Goal: Check status: Check status

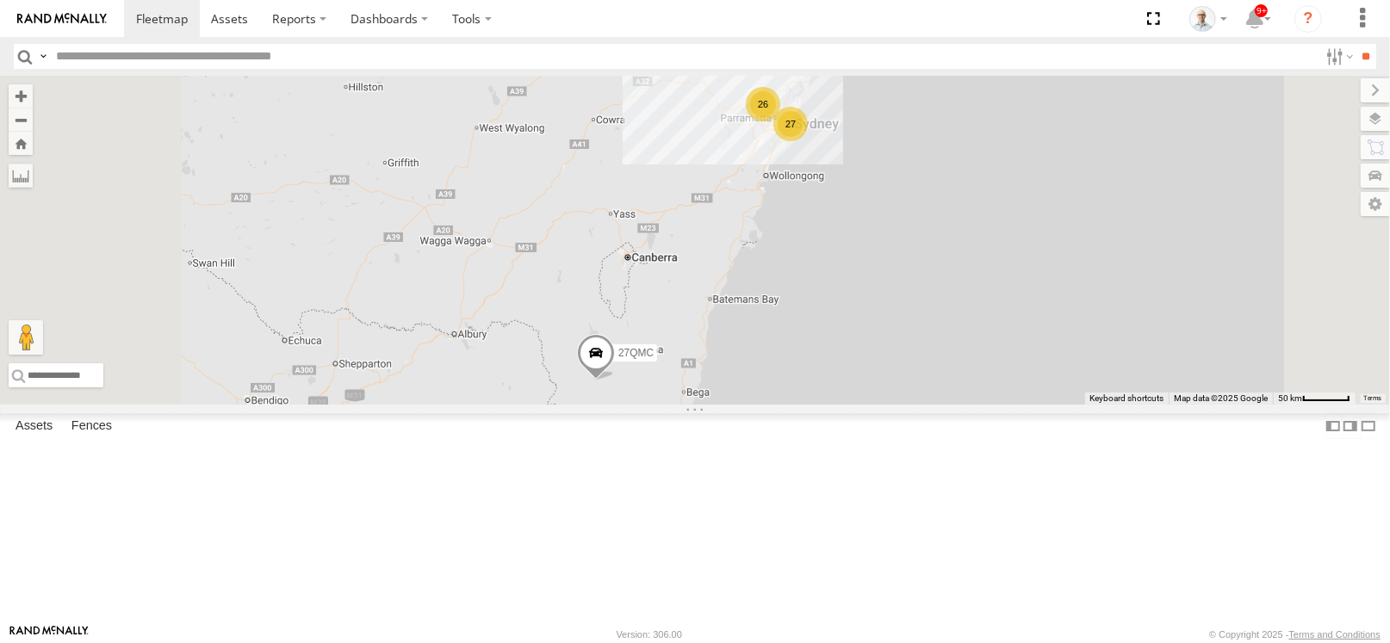
click at [0, 0] on span at bounding box center [0, 0] width 0 height 0
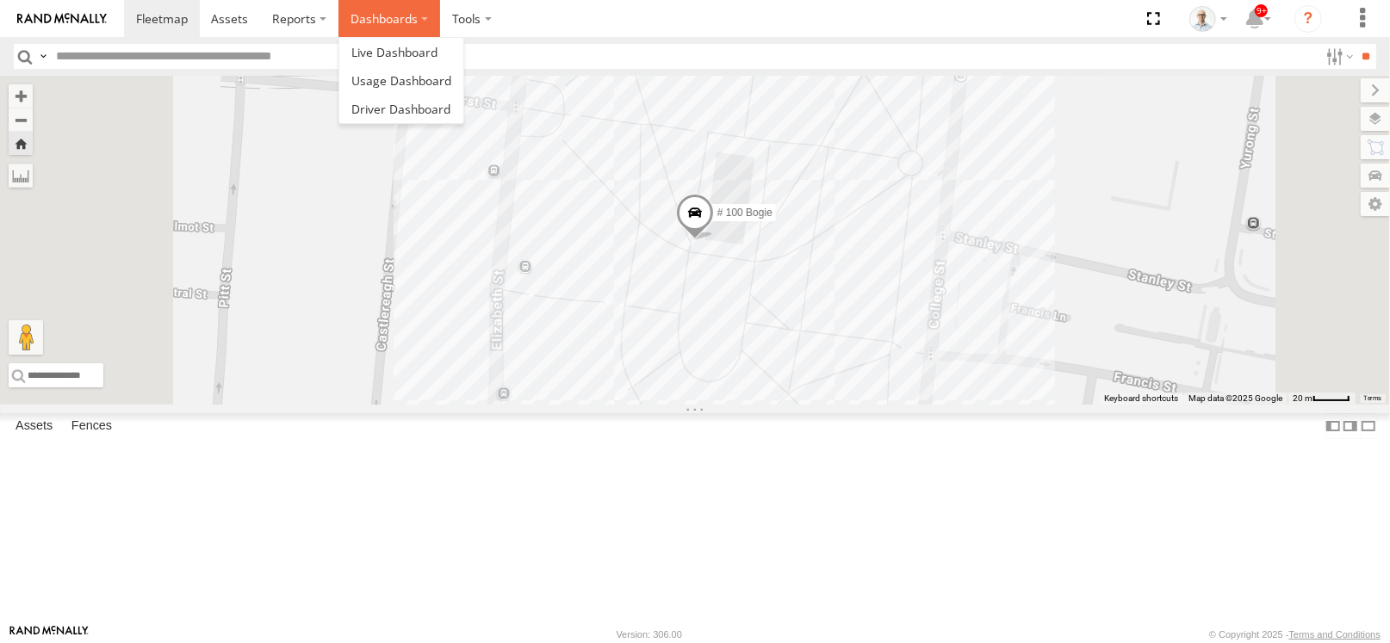
click at [345, 23] on label "Dashboards" at bounding box center [390, 18] width 102 height 37
click at [366, 45] on span at bounding box center [394, 52] width 86 height 16
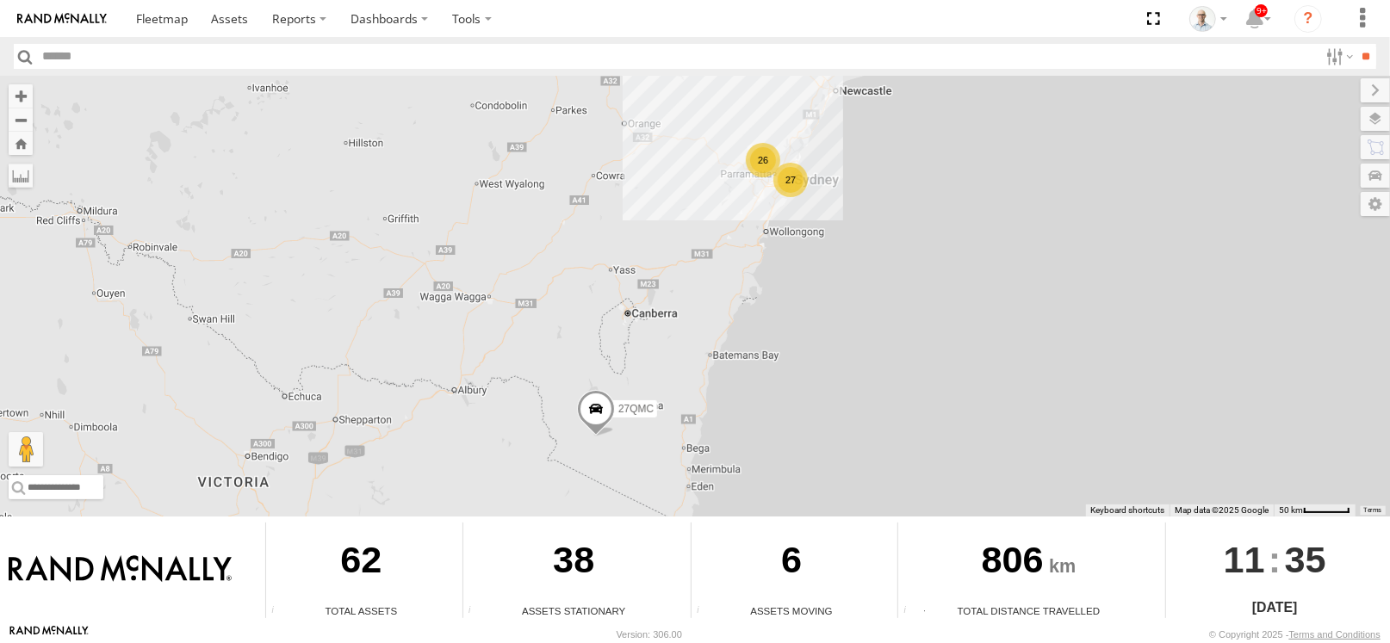
click at [796, 176] on div "27" at bounding box center [790, 180] width 34 height 34
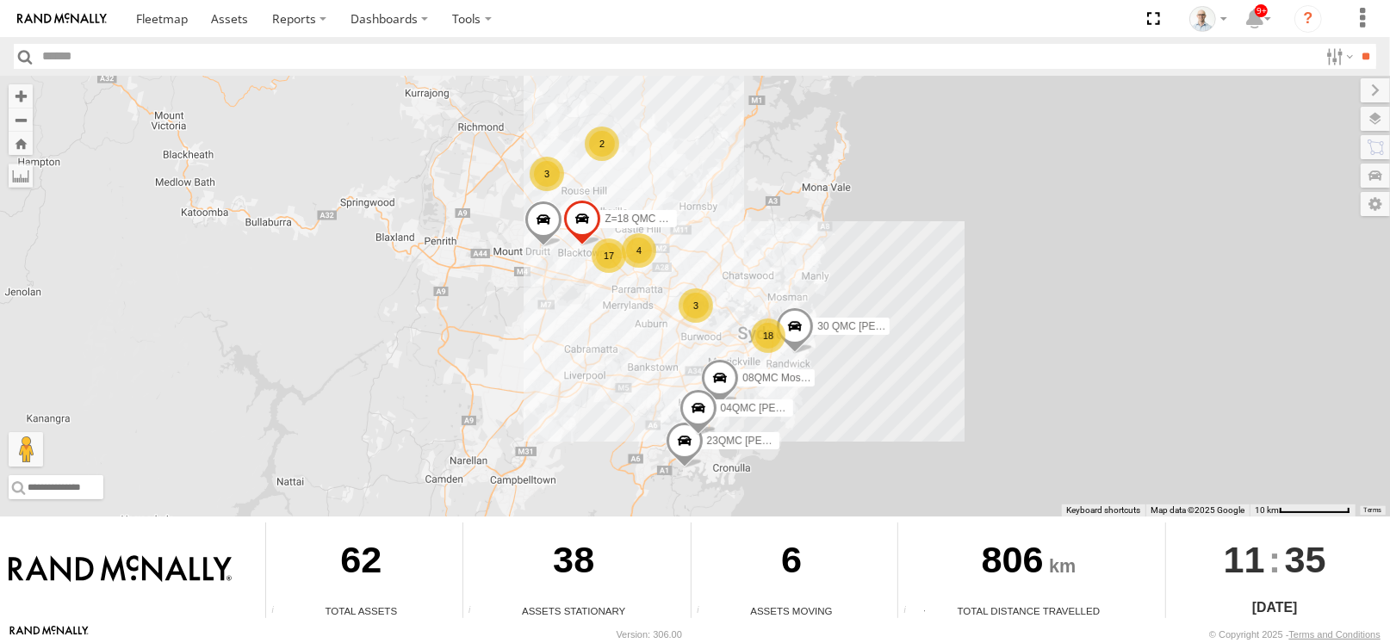
drag, startPoint x: 717, startPoint y: 230, endPoint x: 723, endPoint y: 295, distance: 64.8
click at [723, 295] on div "27QMC 18 08QMC Mostafa 4 17 3 2 3 04QMC Francesco Beloka-CHV61N Z=18 QMC Writte…" at bounding box center [695, 296] width 1390 height 441
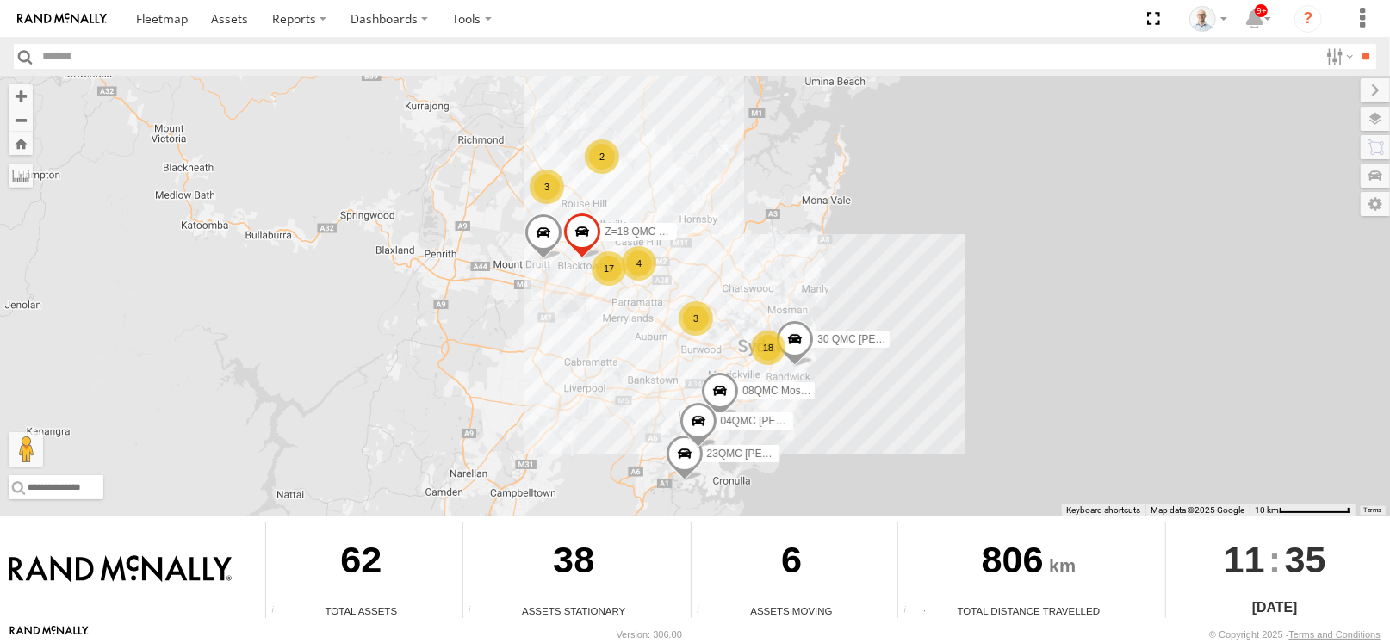
drag, startPoint x: 738, startPoint y: 270, endPoint x: 737, endPoint y: 285, distance: 14.7
click at [737, 285] on div "27QMC 18 08QMC Mostafa 4 17 3 2 3 04QMC Francesco Beloka-CHV61N Z=18 QMC Writte…" at bounding box center [695, 296] width 1390 height 441
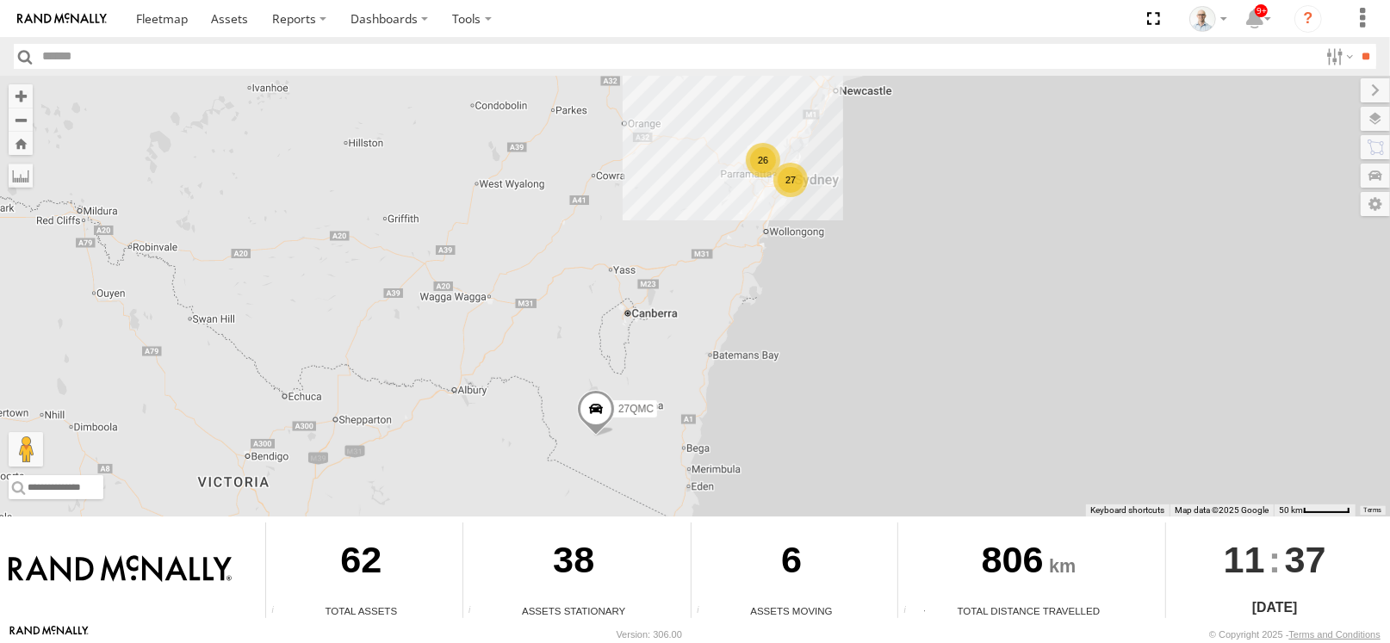
click at [766, 150] on div "26" at bounding box center [763, 160] width 34 height 34
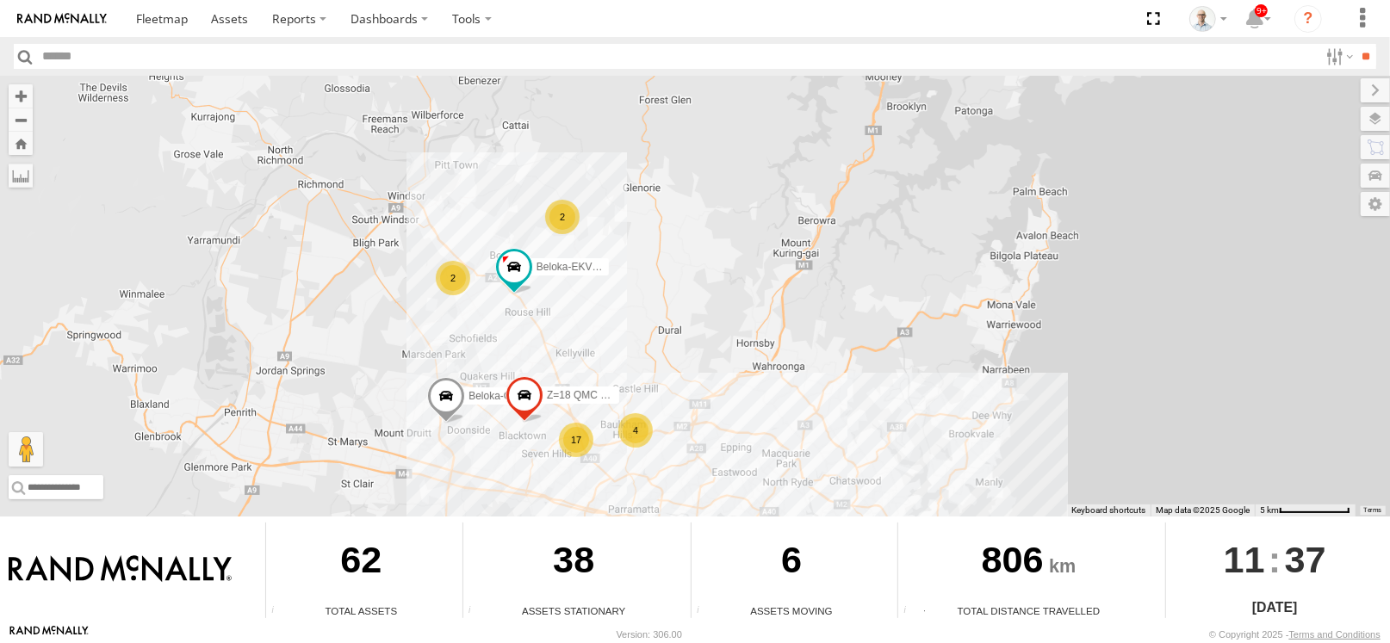
drag, startPoint x: 790, startPoint y: 289, endPoint x: 621, endPoint y: 339, distance: 176.3
click at [621, 339] on div "27QMC 4 17 2 Beloka-EKV93V 2 3 Beloka-CHV61N Z=18 QMC Written off" at bounding box center [695, 296] width 1390 height 441
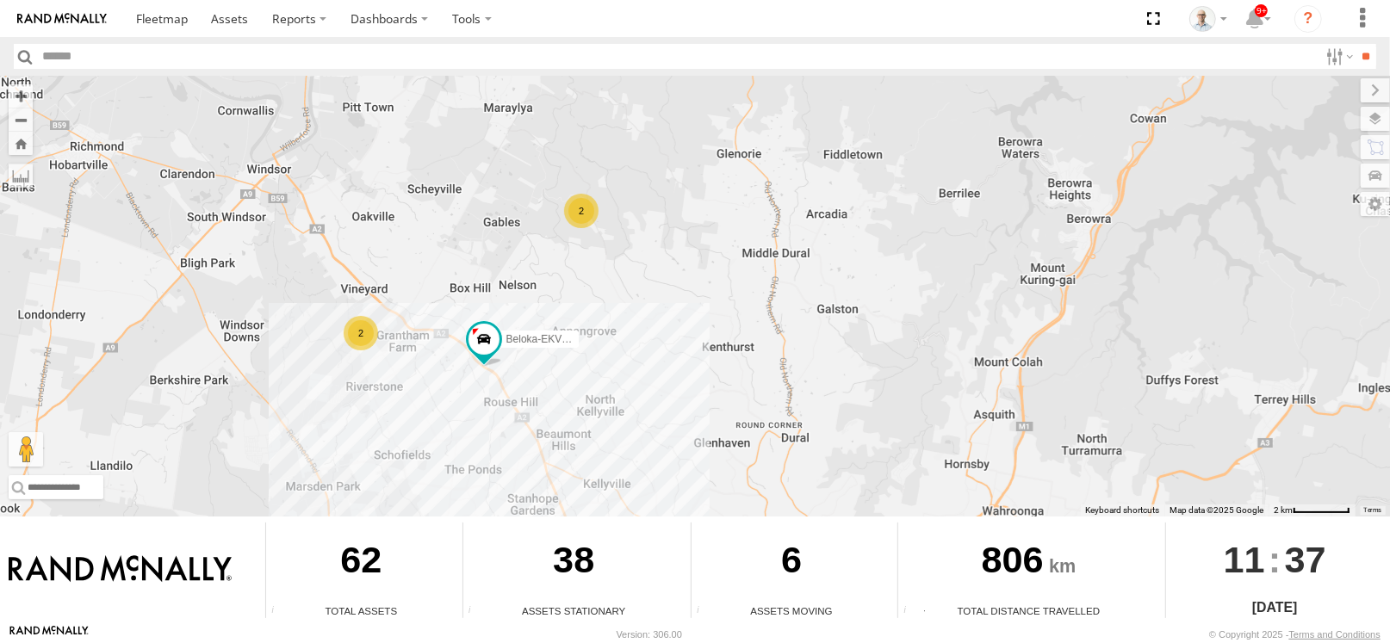
click at [358, 341] on div "2" at bounding box center [361, 333] width 34 height 34
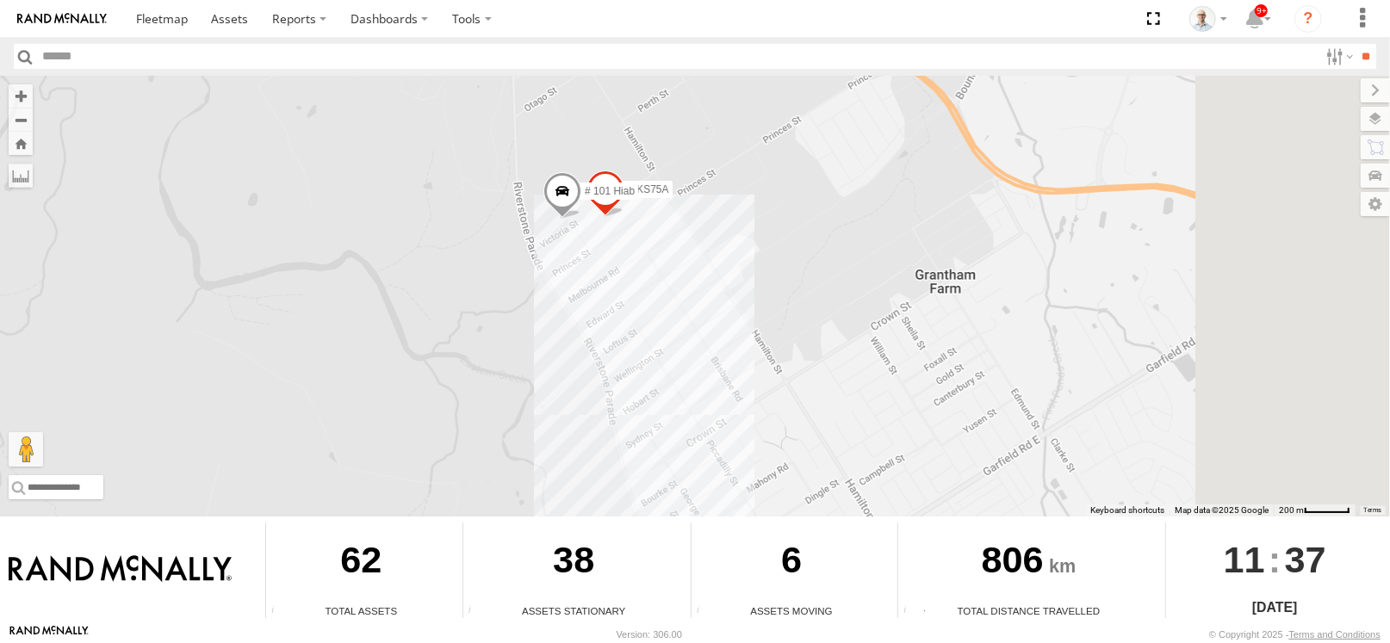
drag, startPoint x: 856, startPoint y: 263, endPoint x: 547, endPoint y: 366, distance: 326.0
click at [550, 365] on div "27QMC Beloka-EKV93V Beloka-CHV61N Z=18 QMC Written off # KS75A # 101 Hiab" at bounding box center [695, 296] width 1390 height 441
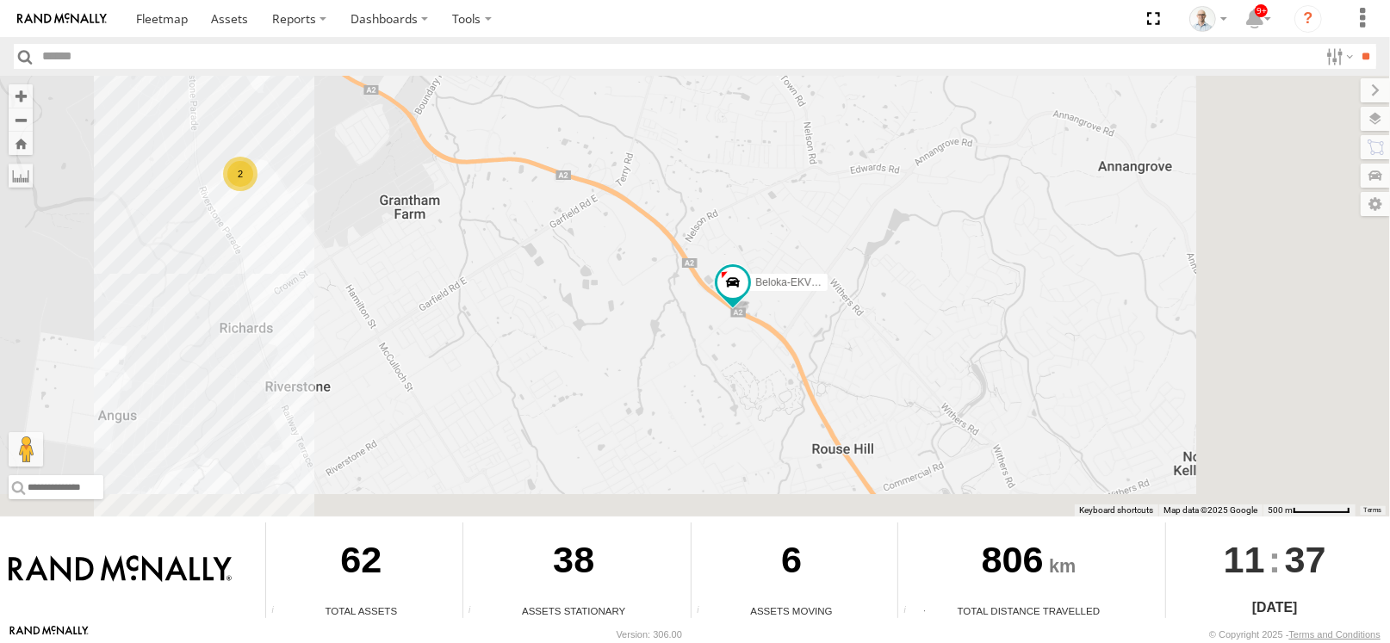
drag, startPoint x: 1007, startPoint y: 367, endPoint x: 727, endPoint y: 184, distance: 334.2
click at [740, 185] on div "27QMC Beloka-EKV93V Beloka-CHV61N Z=18 QMC Written off 2" at bounding box center [695, 296] width 1390 height 441
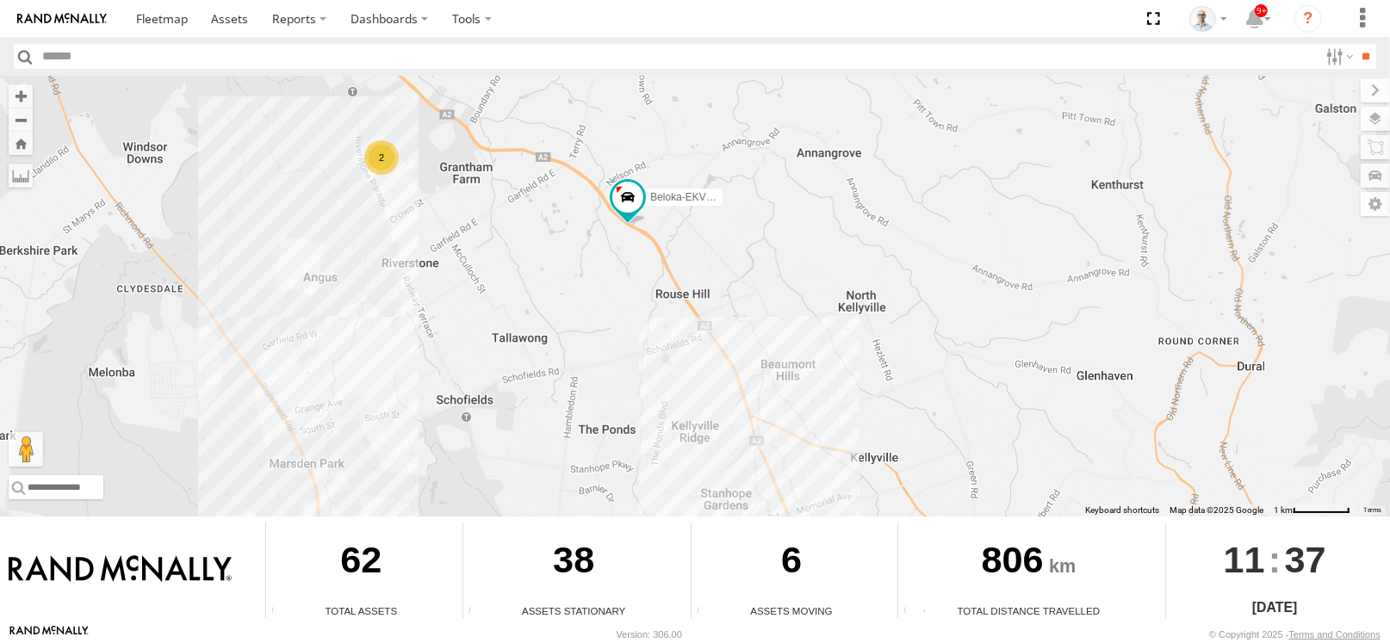
drag, startPoint x: 737, startPoint y: 339, endPoint x: 606, endPoint y: 239, distance: 164.7
click at [606, 239] on div "27QMC Beloka-EKV93V Beloka-CHV61N Z=18 QMC Written off 2" at bounding box center [695, 296] width 1390 height 441
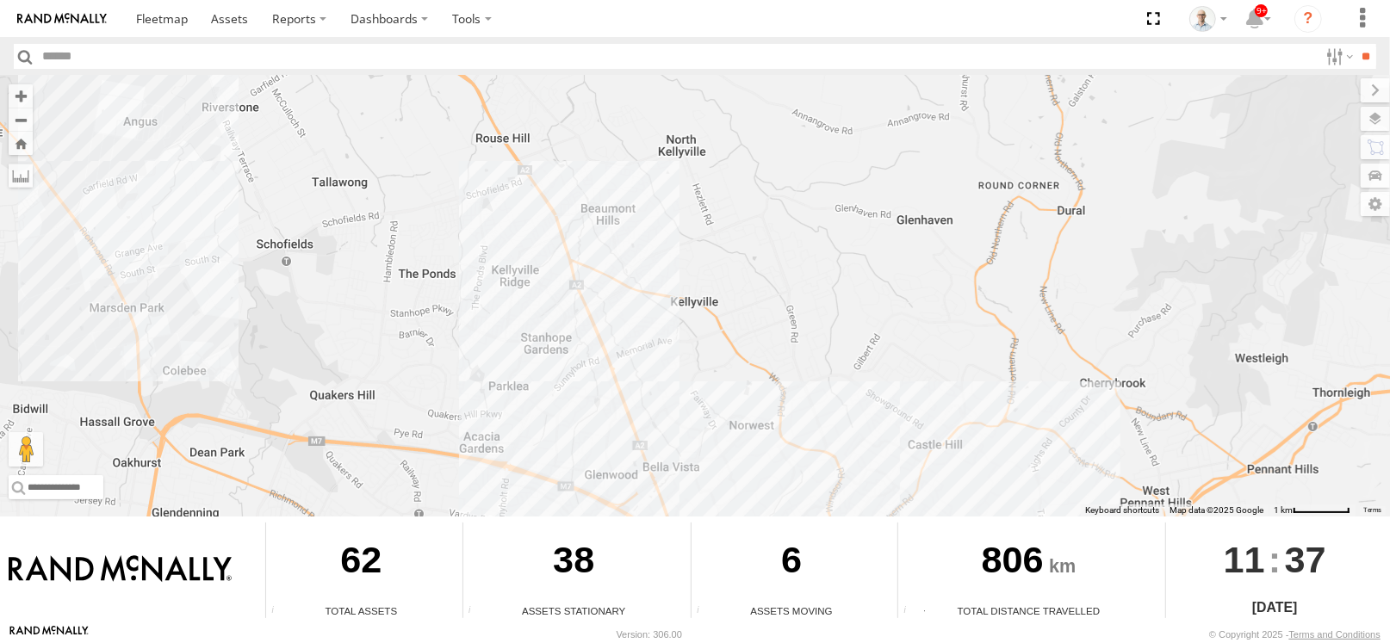
drag, startPoint x: 527, startPoint y: 295, endPoint x: 548, endPoint y: 299, distance: 21.1
click at [548, 299] on div "27QMC Beloka-EKV93V Beloka-CHV61N Z=18 QMC Written off 2" at bounding box center [695, 296] width 1390 height 441
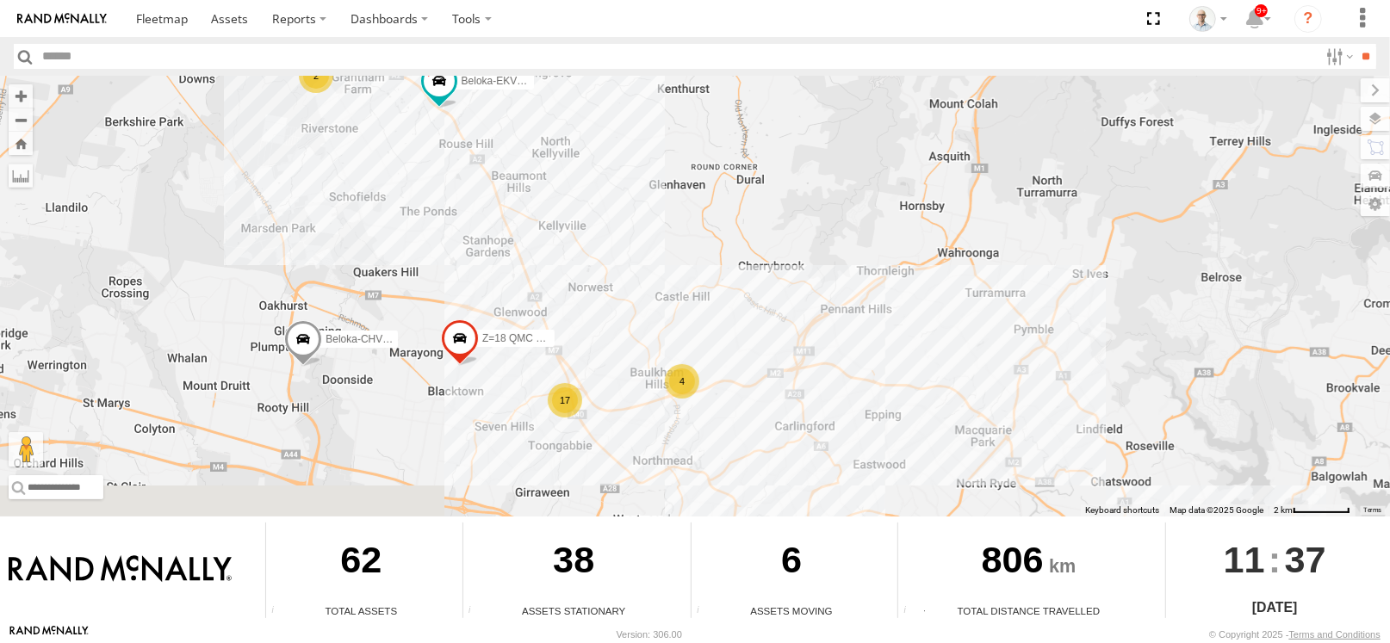
drag, startPoint x: 630, startPoint y: 362, endPoint x: 550, endPoint y: 280, distance: 115.1
click at [550, 280] on div "27QMC Beloka-EKV93V Beloka-CHV61N Z=18 QMC Written off 4 17 2" at bounding box center [695, 296] width 1390 height 441
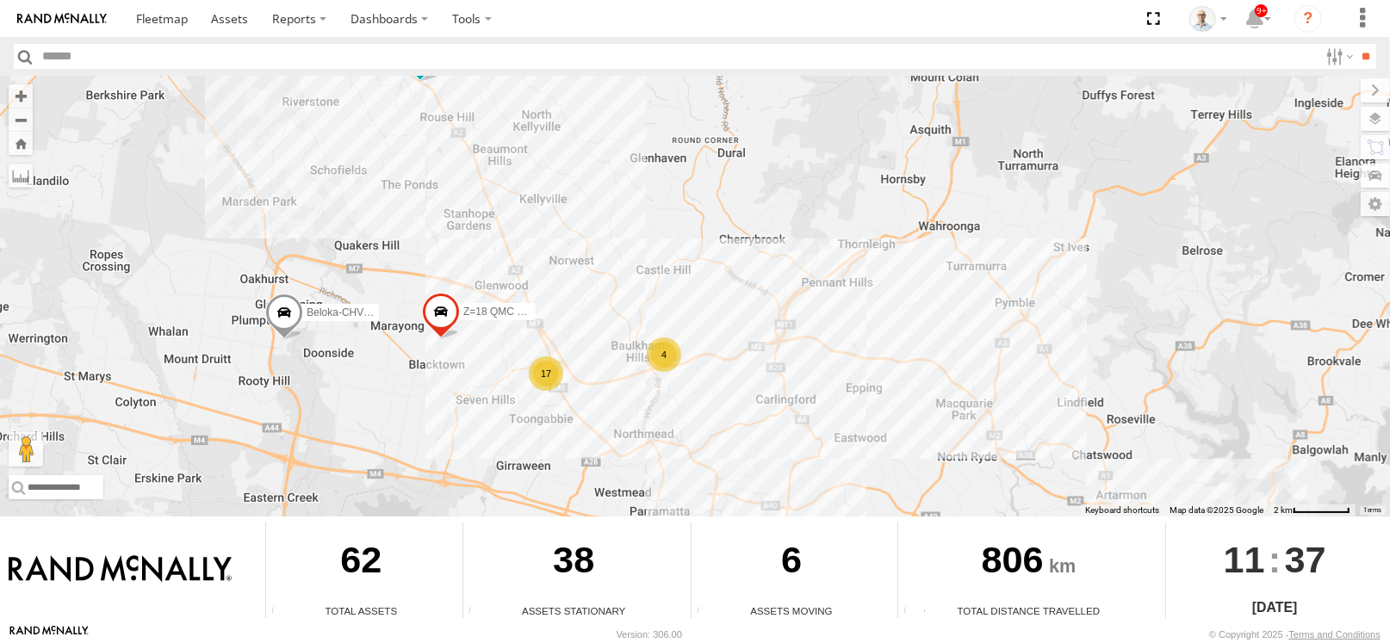
click at [657, 355] on div "4" at bounding box center [664, 355] width 34 height 34
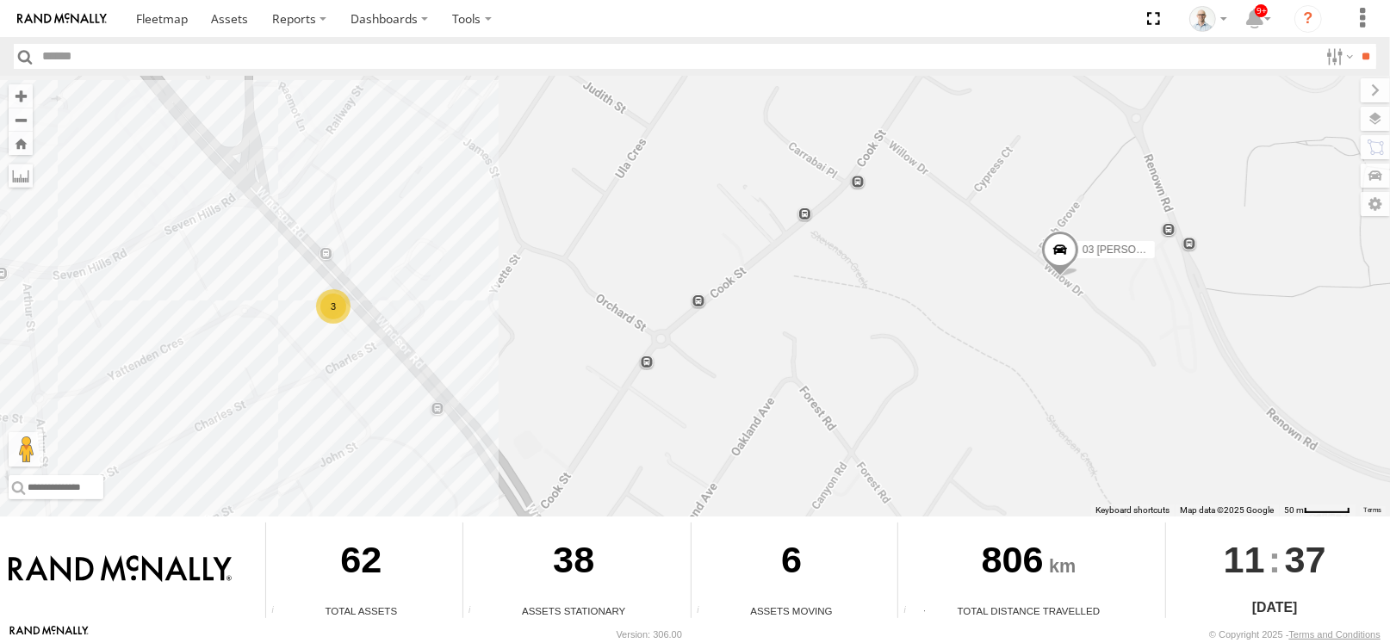
click at [334, 298] on div "3" at bounding box center [333, 306] width 34 height 34
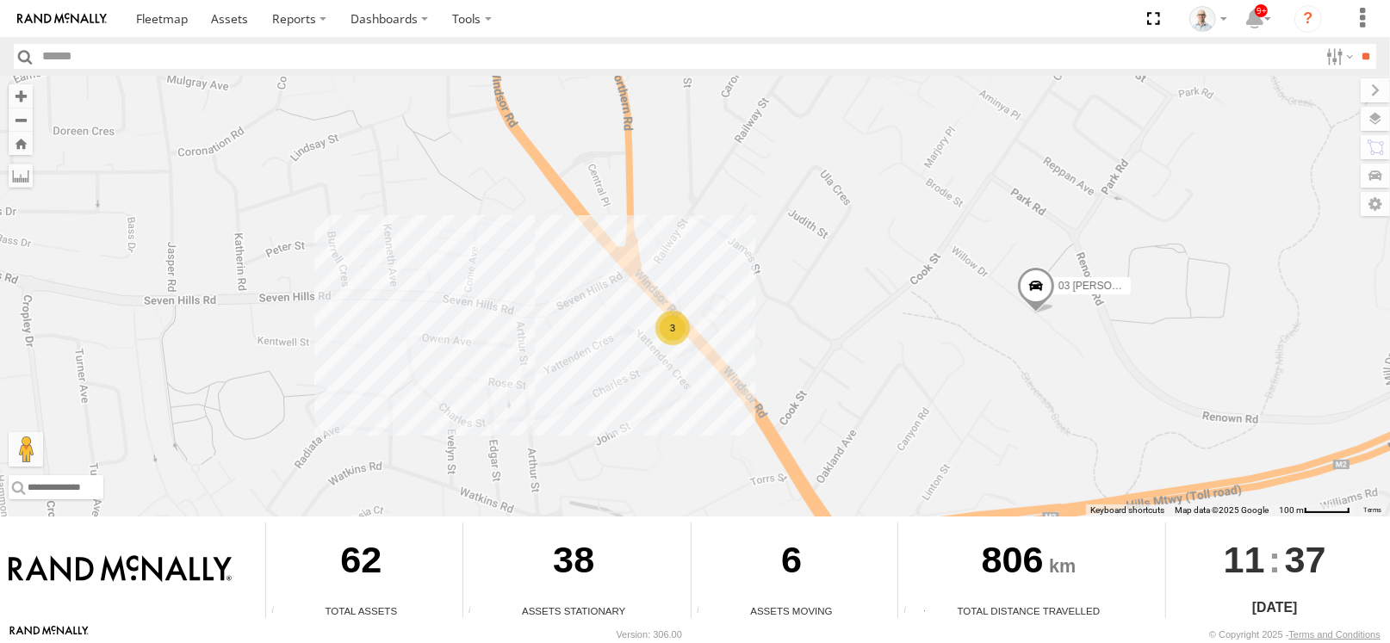
click at [679, 331] on div "3" at bounding box center [672, 328] width 34 height 34
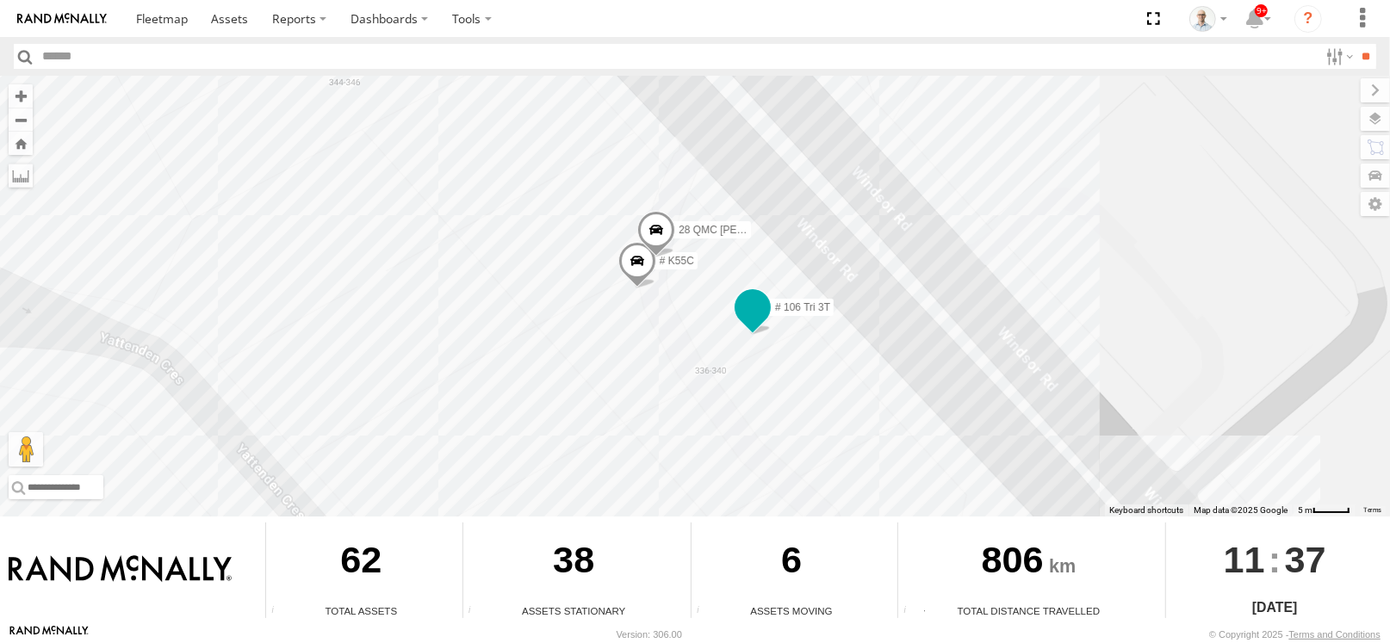
drag, startPoint x: 731, startPoint y: 307, endPoint x: 743, endPoint y: 313, distance: 13.1
click at [732, 308] on div "27QMC Beloka-EKV93V Beloka-CHV61N Z=18 QMC Written off 03 Jayden 28 QMC Nathan …" at bounding box center [695, 296] width 1390 height 441
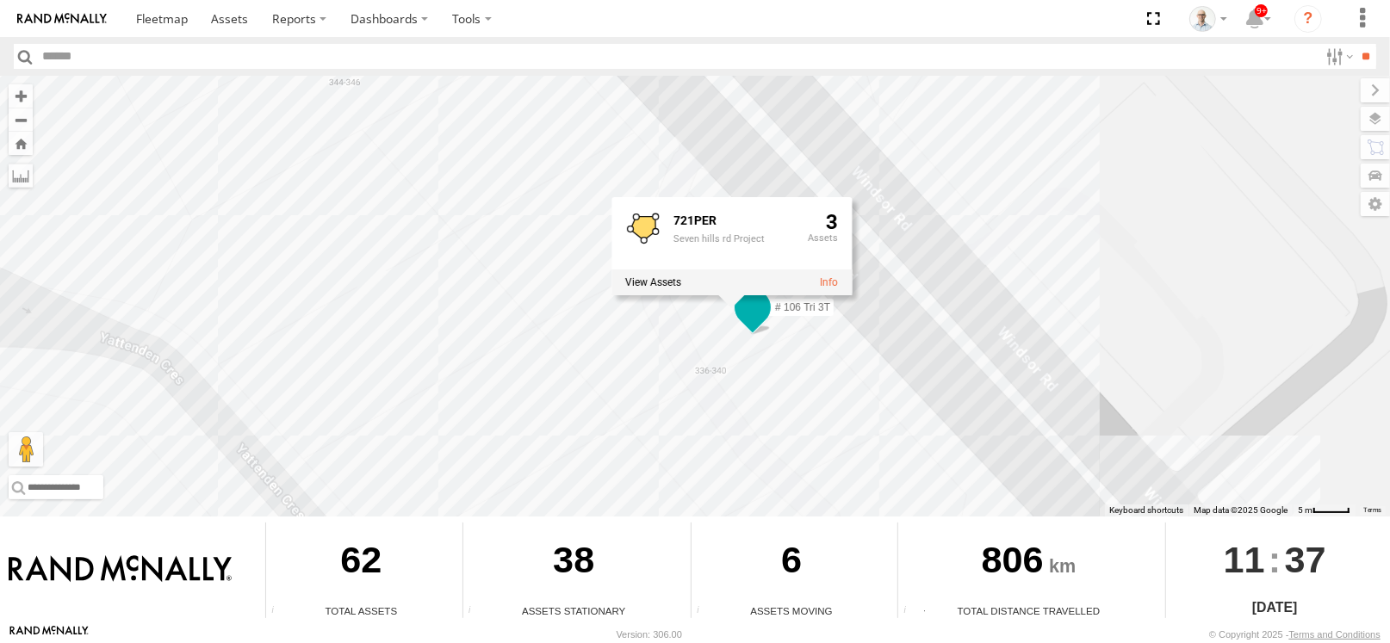
click at [746, 313] on span at bounding box center [752, 307] width 31 height 31
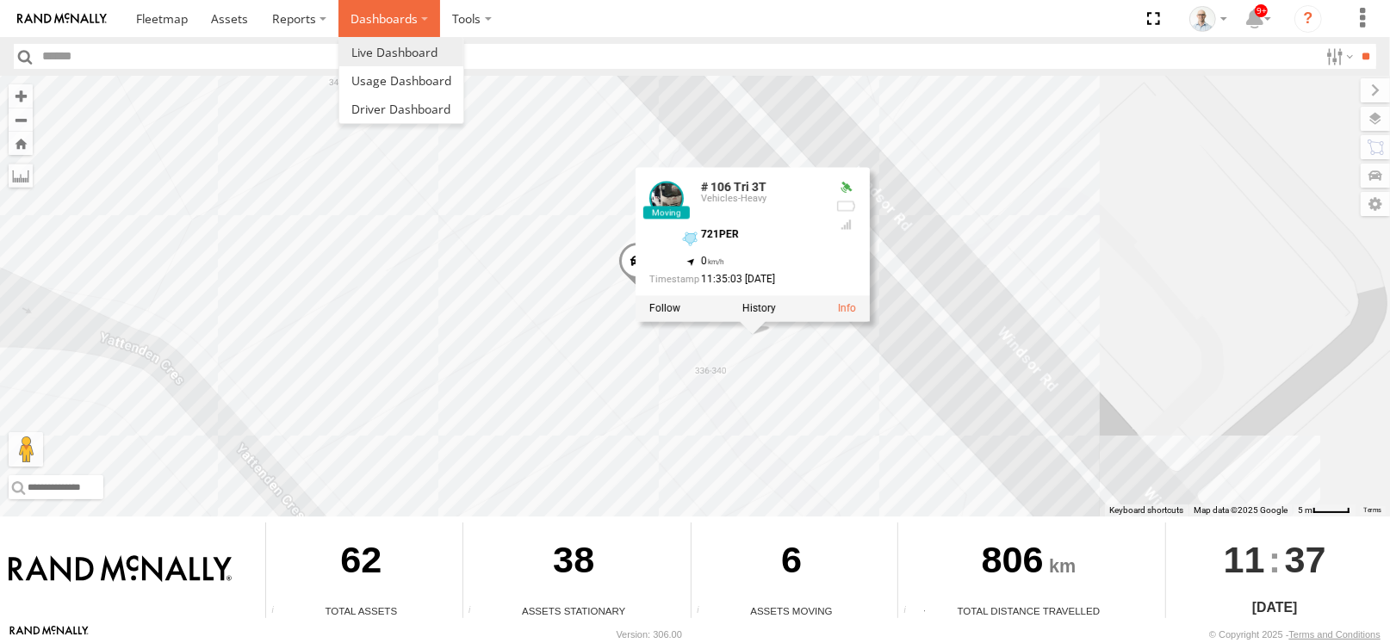
click at [421, 13] on label "Dashboards" at bounding box center [390, 18] width 102 height 37
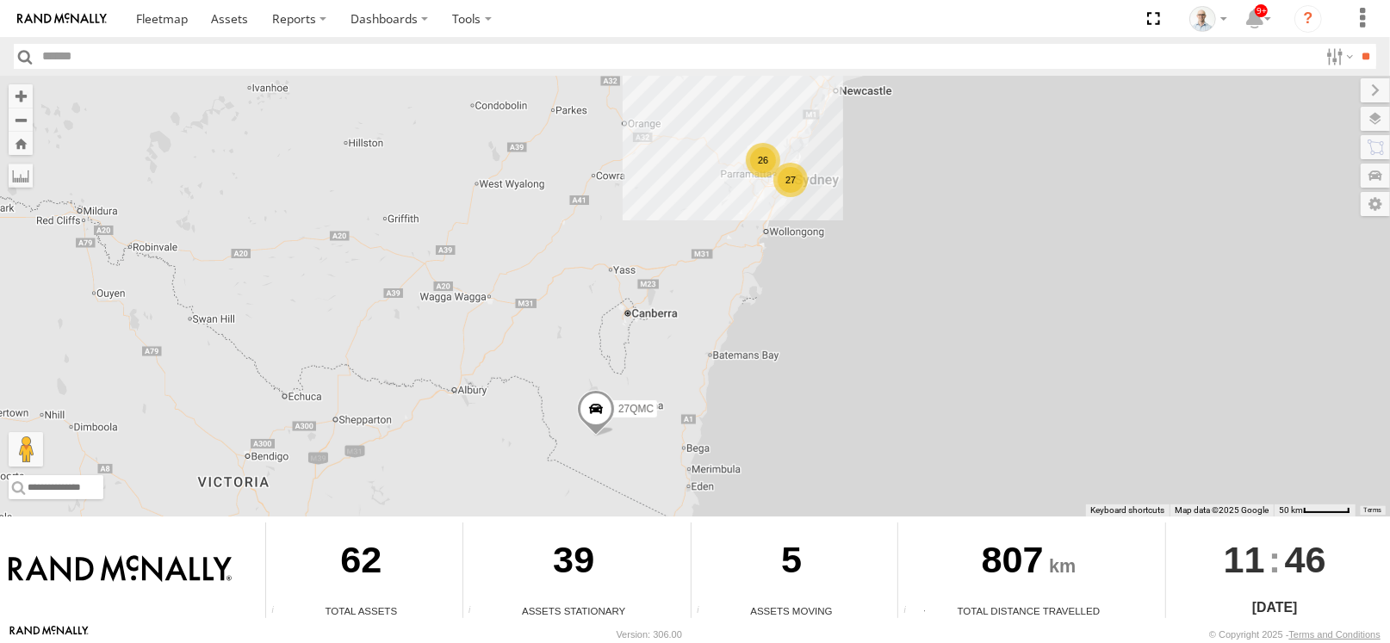
click at [791, 172] on div "27" at bounding box center [790, 180] width 34 height 34
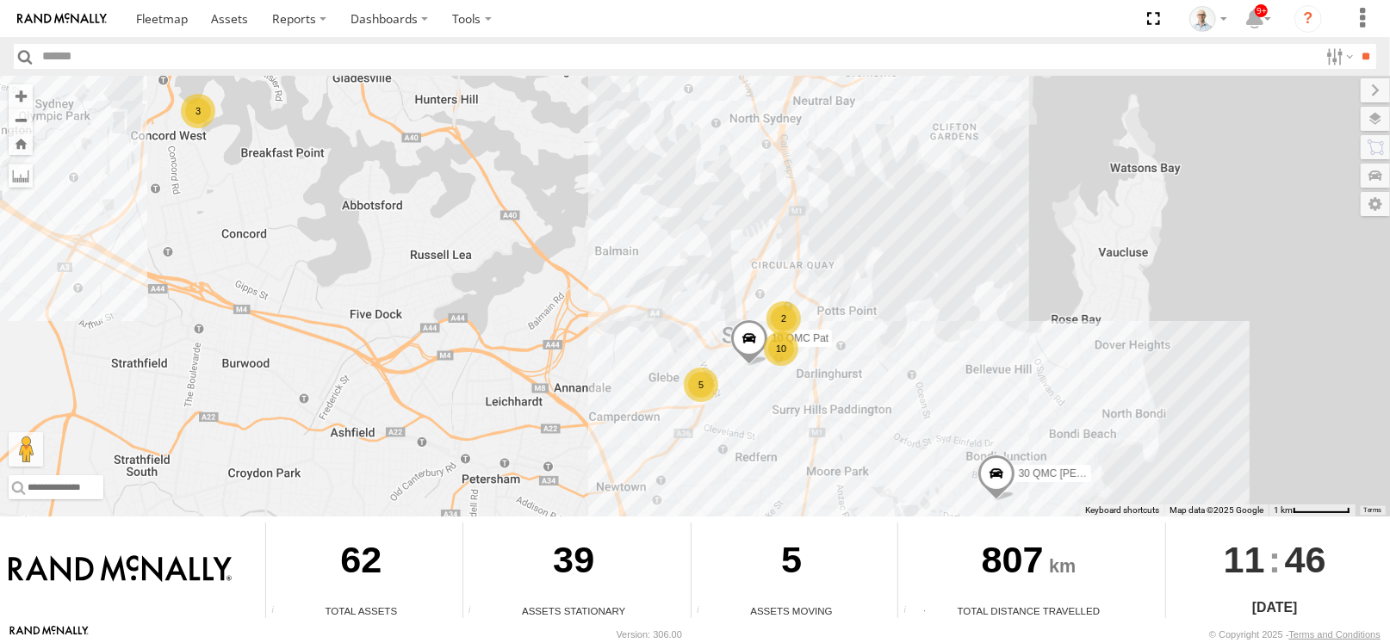
click at [780, 357] on div "10" at bounding box center [781, 349] width 34 height 34
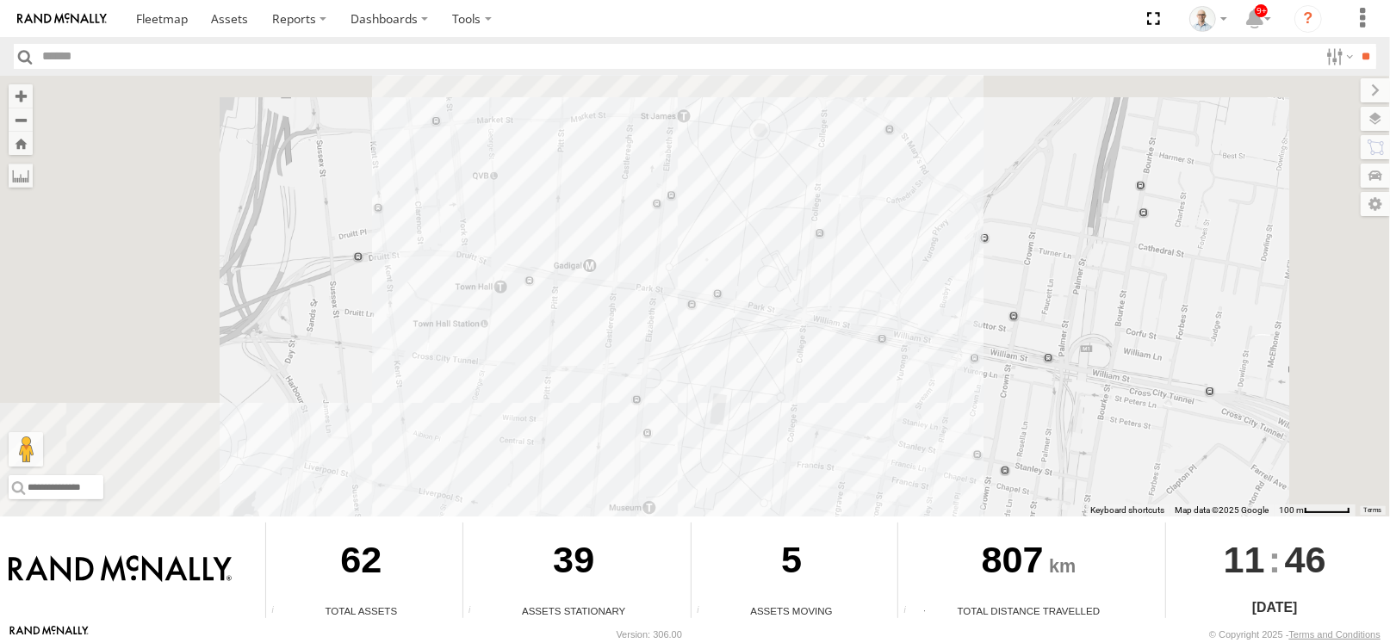
drag, startPoint x: 879, startPoint y: 210, endPoint x: 885, endPoint y: 335, distance: 125.0
click at [885, 335] on div "27QMC 08QMC Mostafa 04QMC Francesco Beloka-CHV61N Z=18 QMC Written off 30 QMC D…" at bounding box center [695, 296] width 1390 height 441
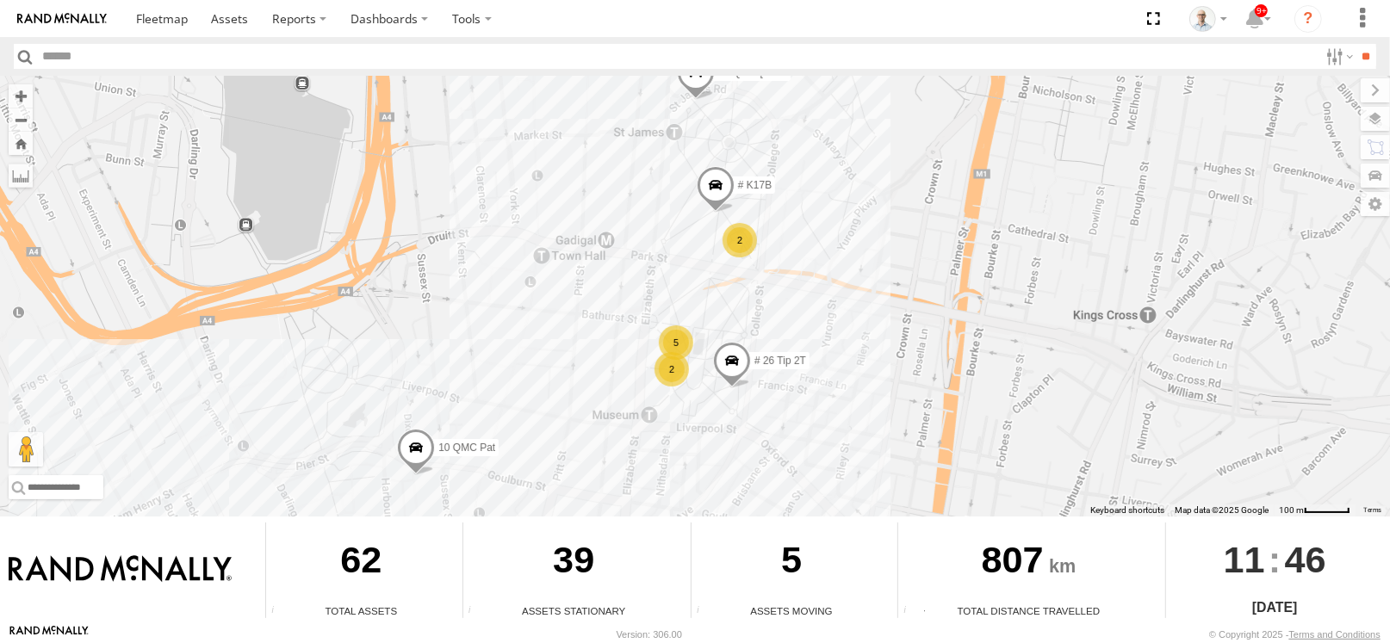
drag, startPoint x: 874, startPoint y: 299, endPoint x: 854, endPoint y: 190, distance: 110.3
click at [860, 172] on div "27QMC 08QMC Mostafa 04QMC Francesco Beloka-CHV61N Z=18 QMC Written off 30 QMC D…" at bounding box center [695, 296] width 1390 height 441
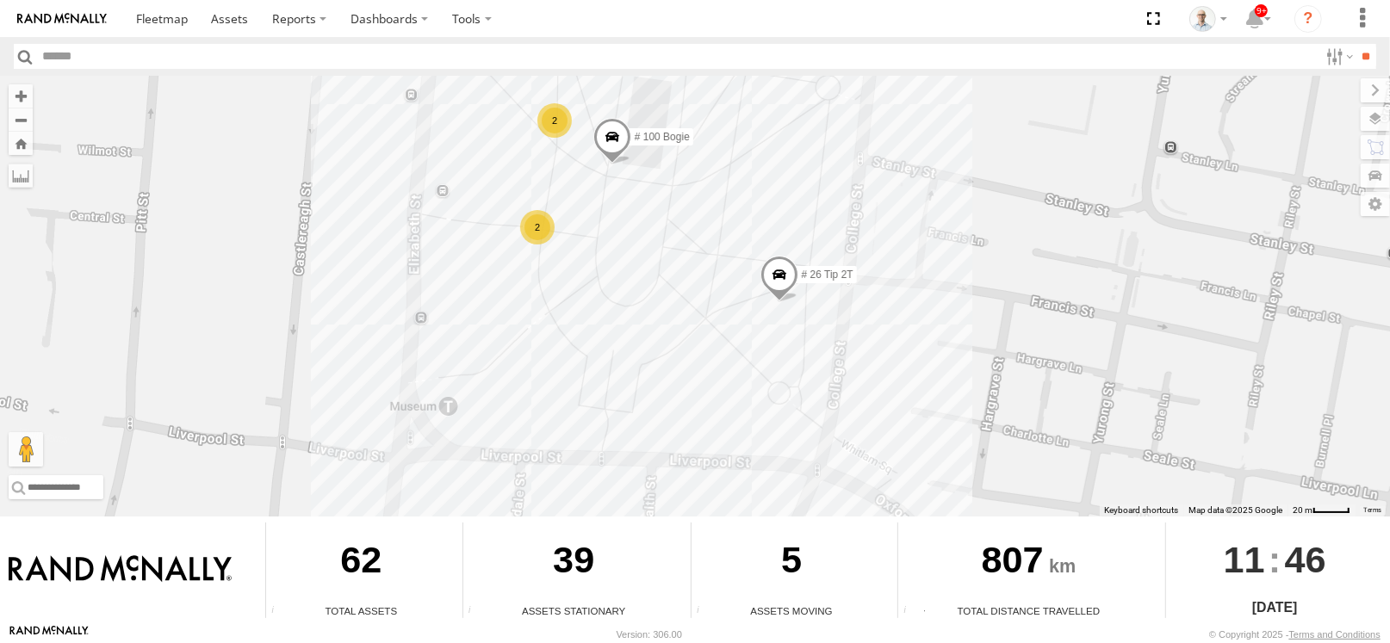
click at [780, 276] on span at bounding box center [780, 279] width 38 height 47
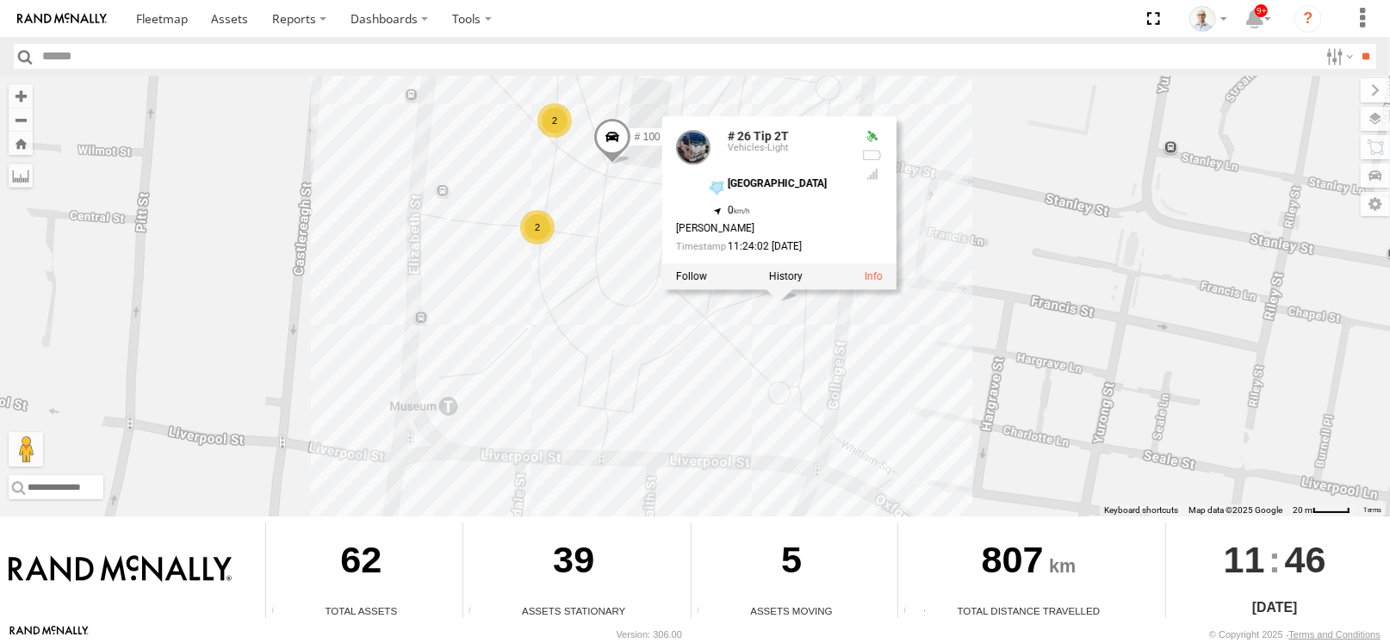
click at [1002, 206] on div "27QMC 08QMC Mostafa 04QMC Francesco Beloka-CHV61N Z=18 QMC Written off 30 QMC D…" at bounding box center [695, 296] width 1390 height 441
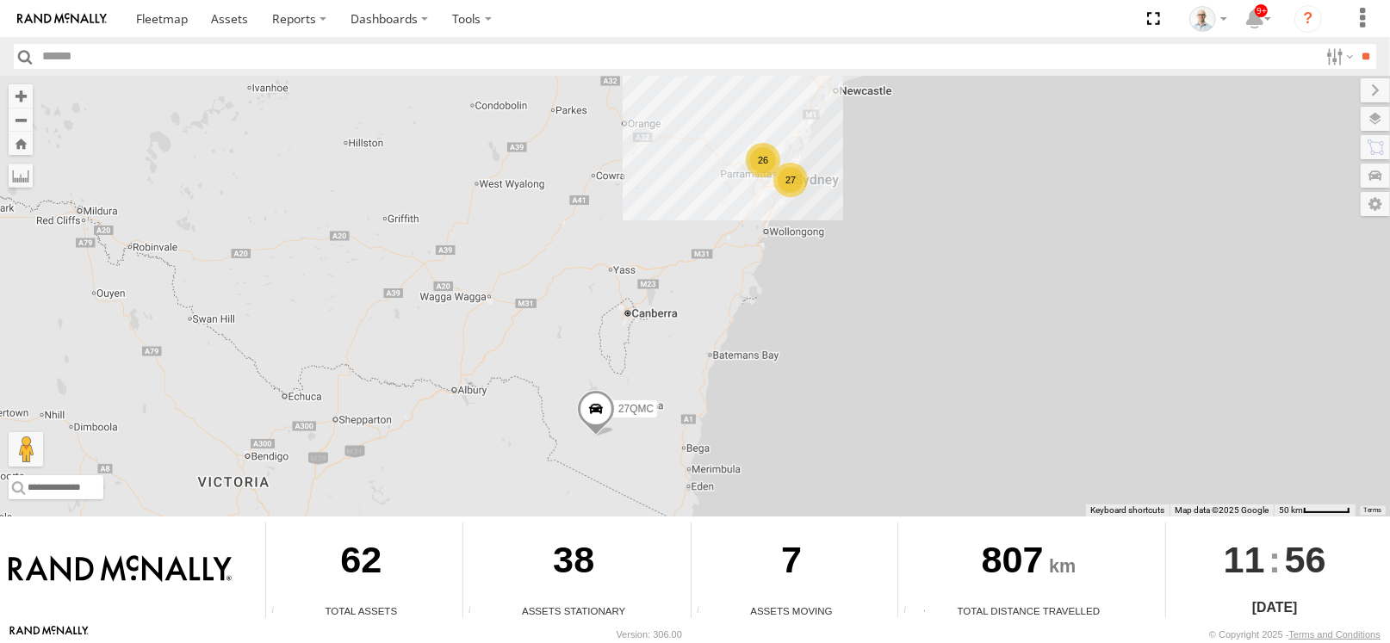
click at [774, 158] on div "26" at bounding box center [763, 160] width 34 height 34
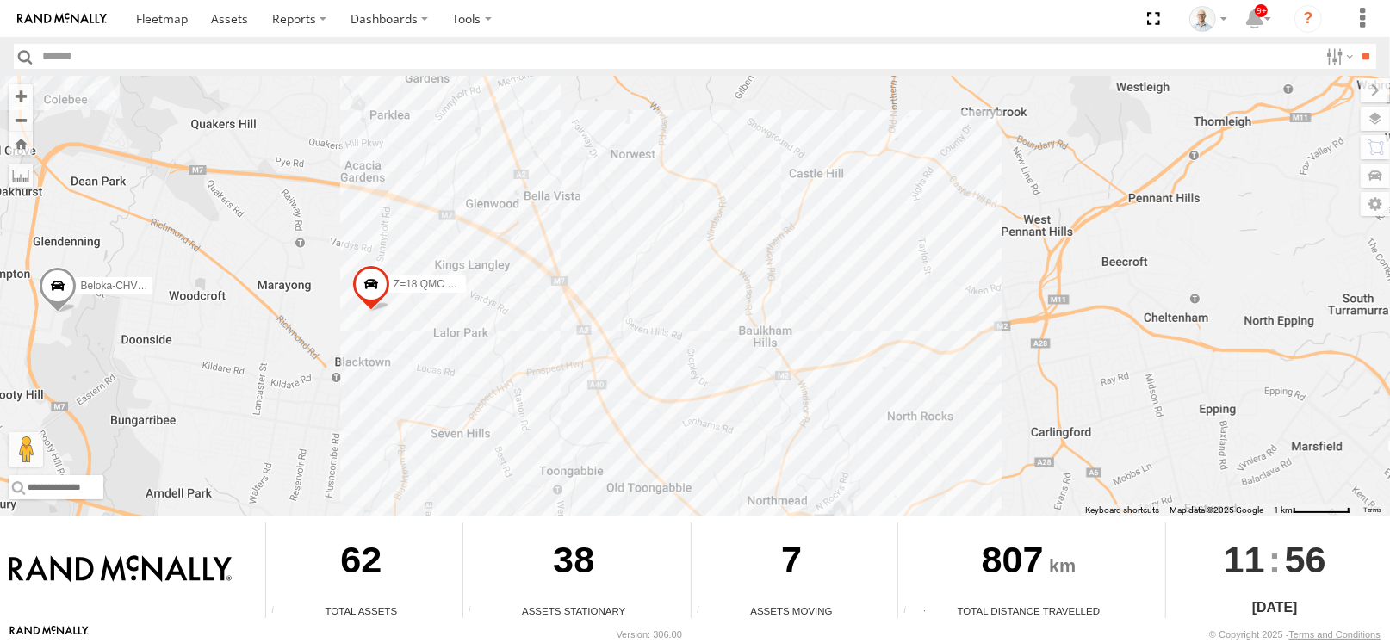
drag, startPoint x: 680, startPoint y: 305, endPoint x: 527, endPoint y: 80, distance: 271.6
click at [527, 80] on div "27QMC Beloka-EKV93V Beloka-CHV61N Z=18 QMC Written off" at bounding box center [695, 296] width 1390 height 441
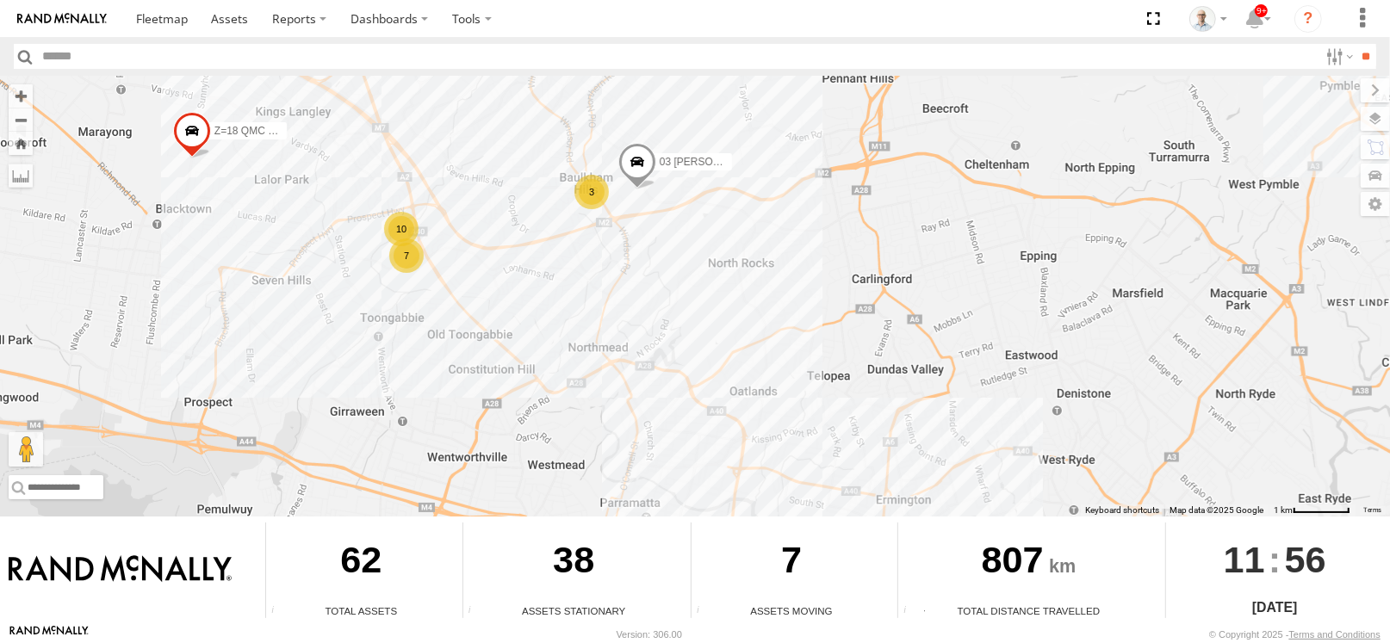
click at [629, 313] on div "27QMC Beloka-EKV93V Beloka-CHV61N Z=18 QMC Written off 03 Jayden 10 7 3 3" at bounding box center [695, 296] width 1390 height 441
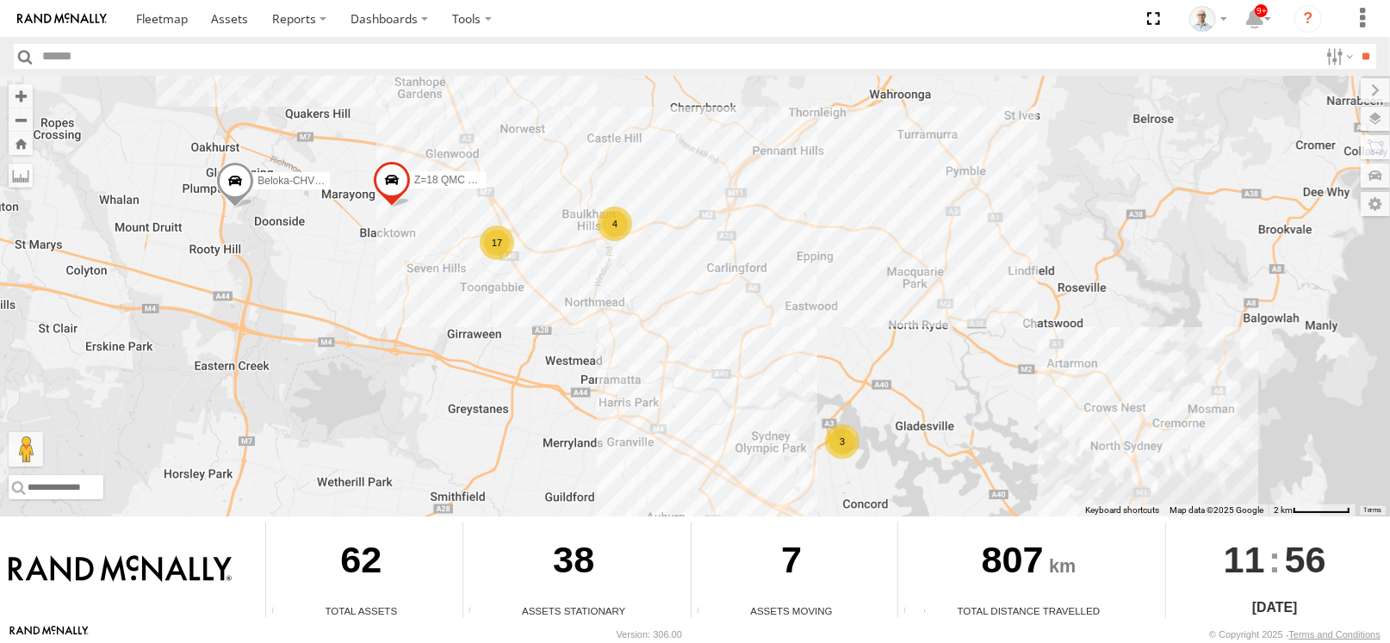
drag, startPoint x: 612, startPoint y: 322, endPoint x: 516, endPoint y: 227, distance: 135.2
click at [516, 227] on div "27QMC Beloka-EKV93V Beloka-CHV61N Z=18 QMC Written off 4 17 3" at bounding box center [695, 296] width 1390 height 441
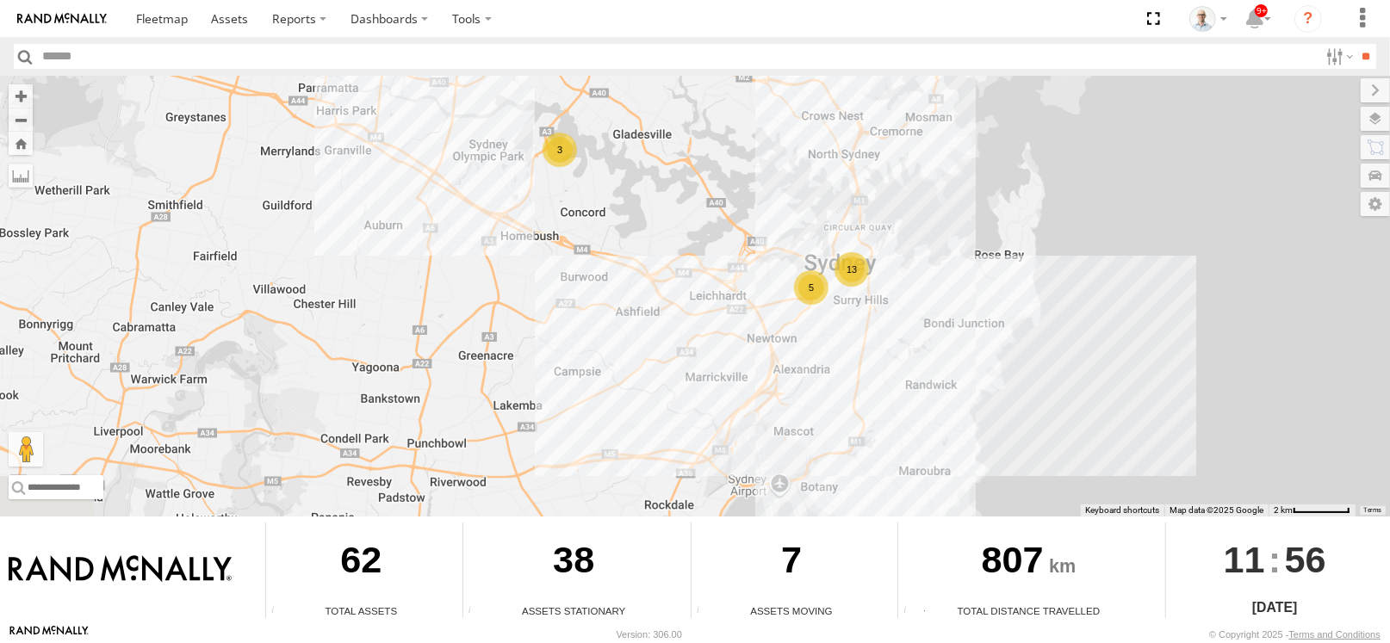
drag, startPoint x: 699, startPoint y: 416, endPoint x: 512, endPoint y: 216, distance: 273.6
click at [512, 216] on div "27QMC Beloka-EKV93V Beloka-CHV61N Z=18 QMC Written off 4 17 3 13 5" at bounding box center [695, 296] width 1390 height 441
click at [857, 264] on div "13" at bounding box center [852, 269] width 34 height 34
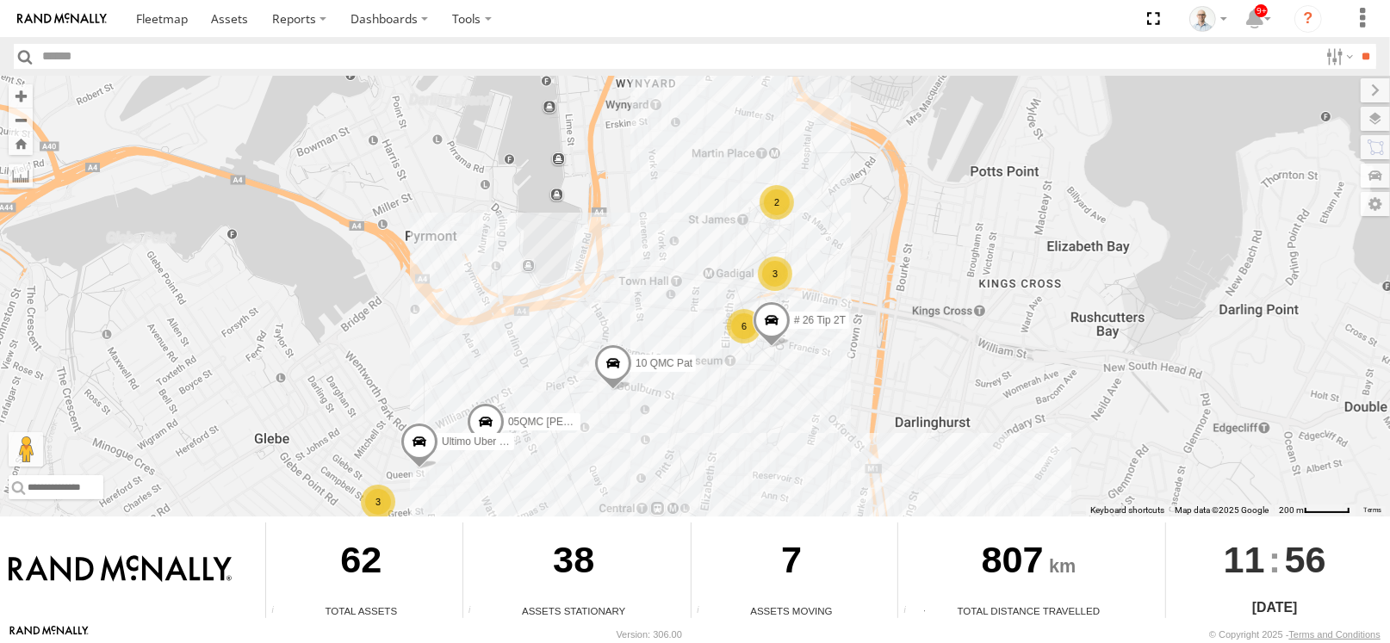
click at [750, 329] on div "6" at bounding box center [744, 326] width 34 height 34
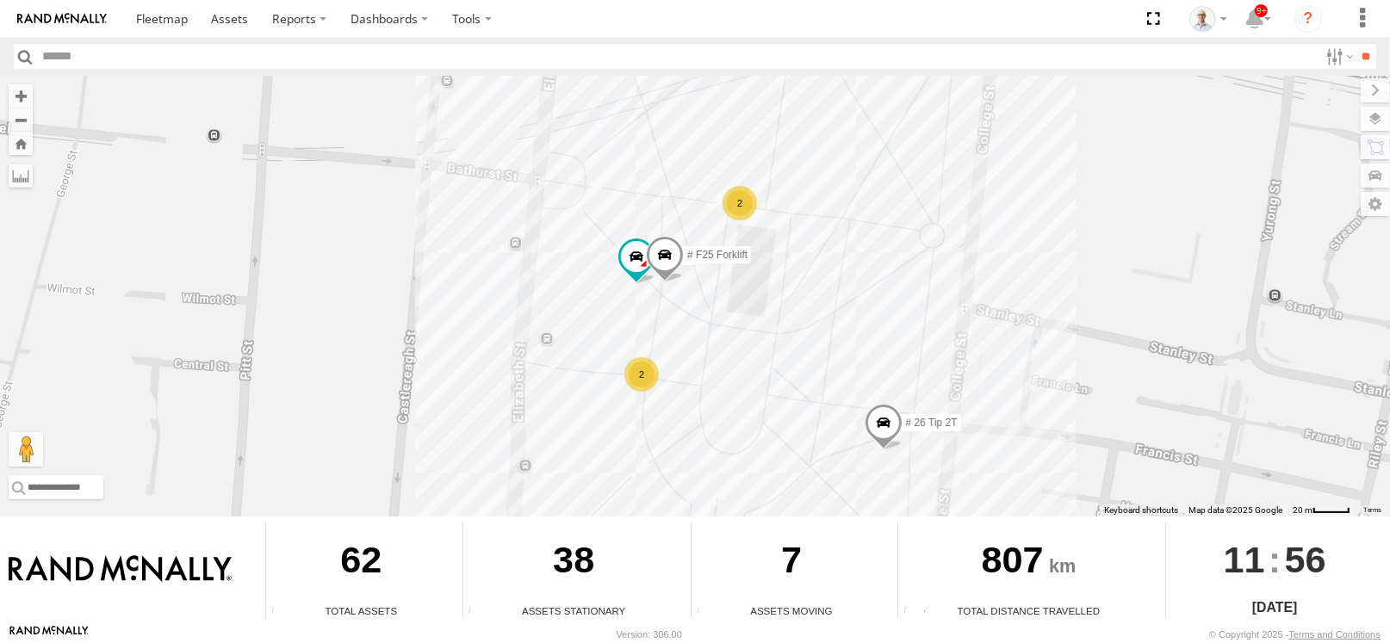
click at [738, 195] on div "2" at bounding box center [740, 203] width 34 height 34
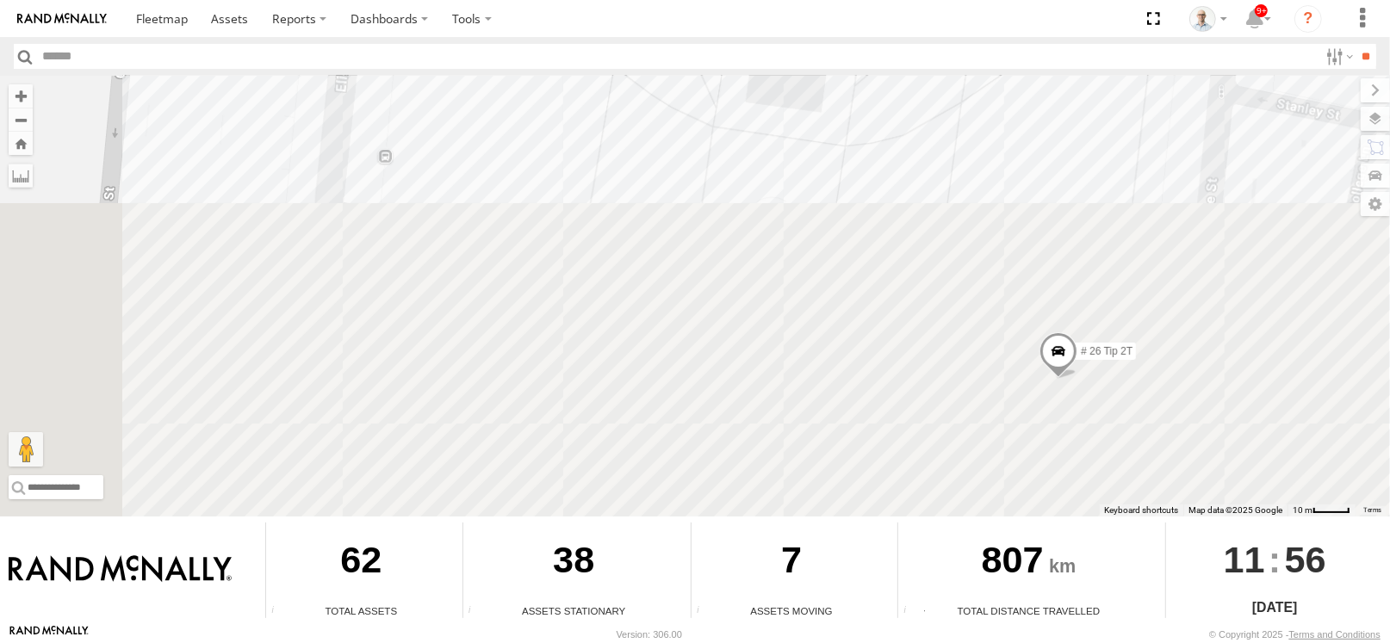
drag, startPoint x: 659, startPoint y: 140, endPoint x: 728, endPoint y: -54, distance: 206.5
click at [728, 0] on html at bounding box center [695, 321] width 1390 height 643
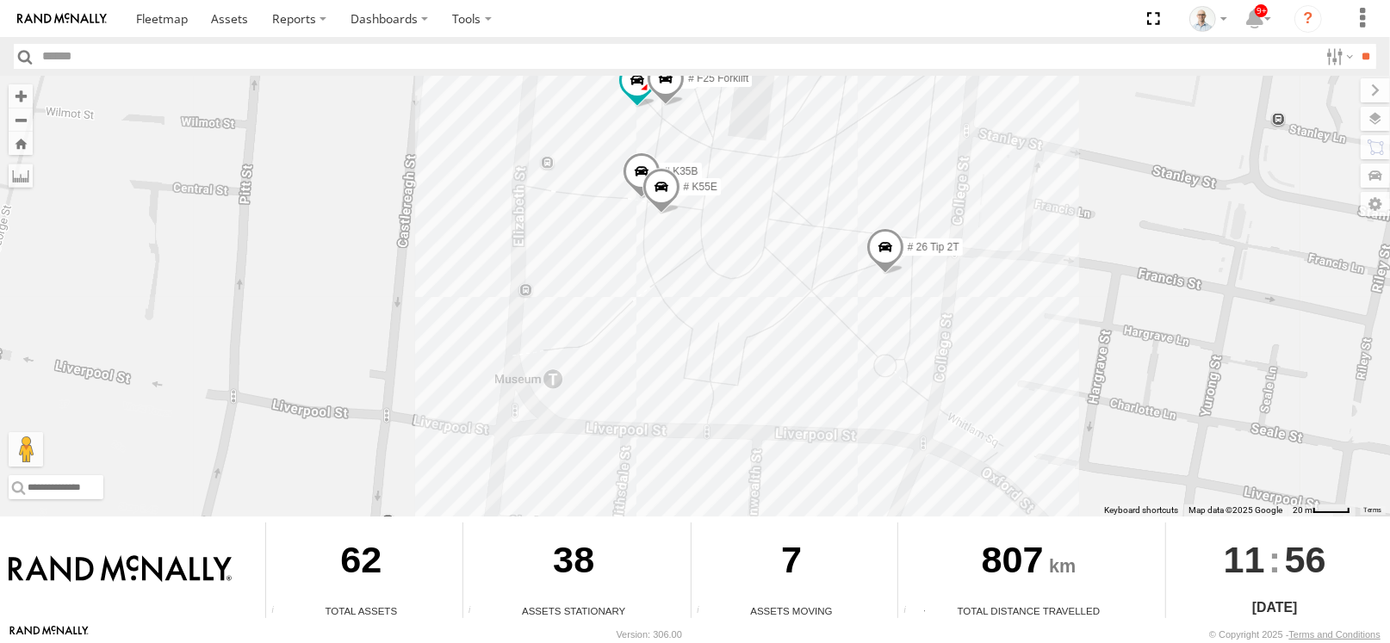
drag, startPoint x: 824, startPoint y: 445, endPoint x: 814, endPoint y: 452, distance: 12.4
click at [816, 455] on div "27QMC Beloka-EKV93V Beloka-CHV61N Z=18 QMC Written off 30 QMC David Carmona Ult…" at bounding box center [695, 296] width 1390 height 441
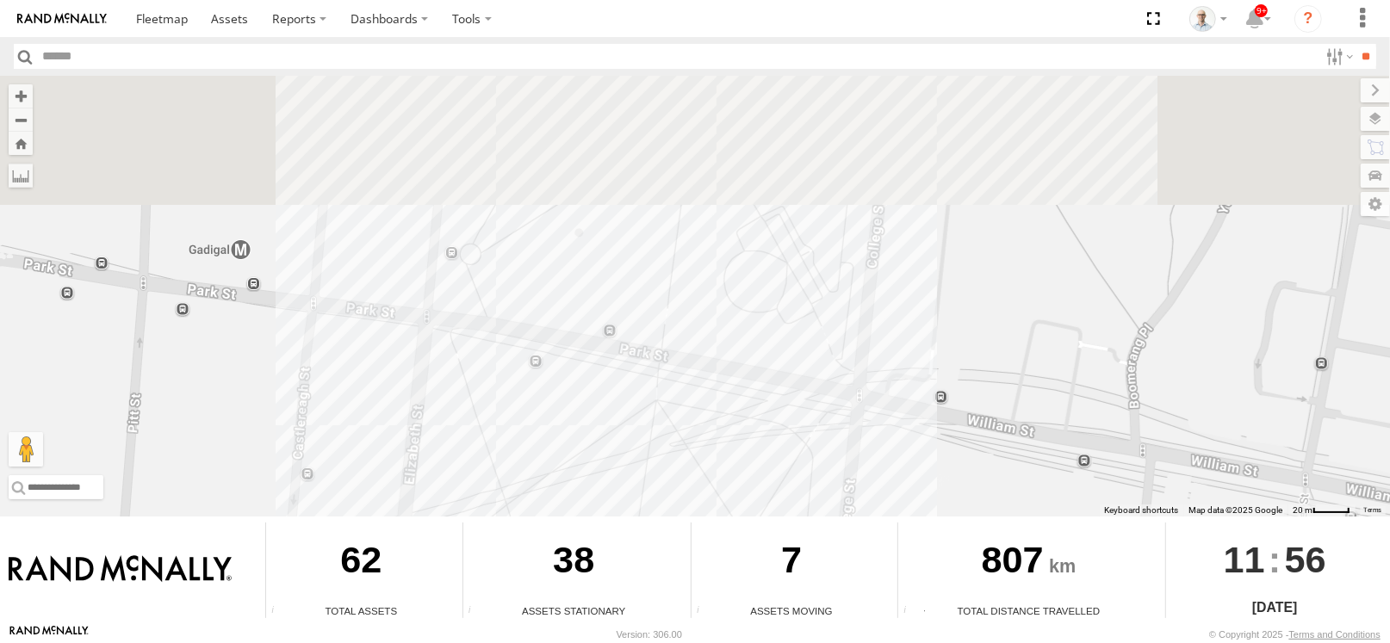
drag, startPoint x: 811, startPoint y: 388, endPoint x: 792, endPoint y: 467, distance: 80.6
click at [792, 467] on div "27QMC Beloka-EKV93V Beloka-CHV61N Z=18 QMC Written off 30 QMC David Carmona Ult…" at bounding box center [695, 296] width 1390 height 441
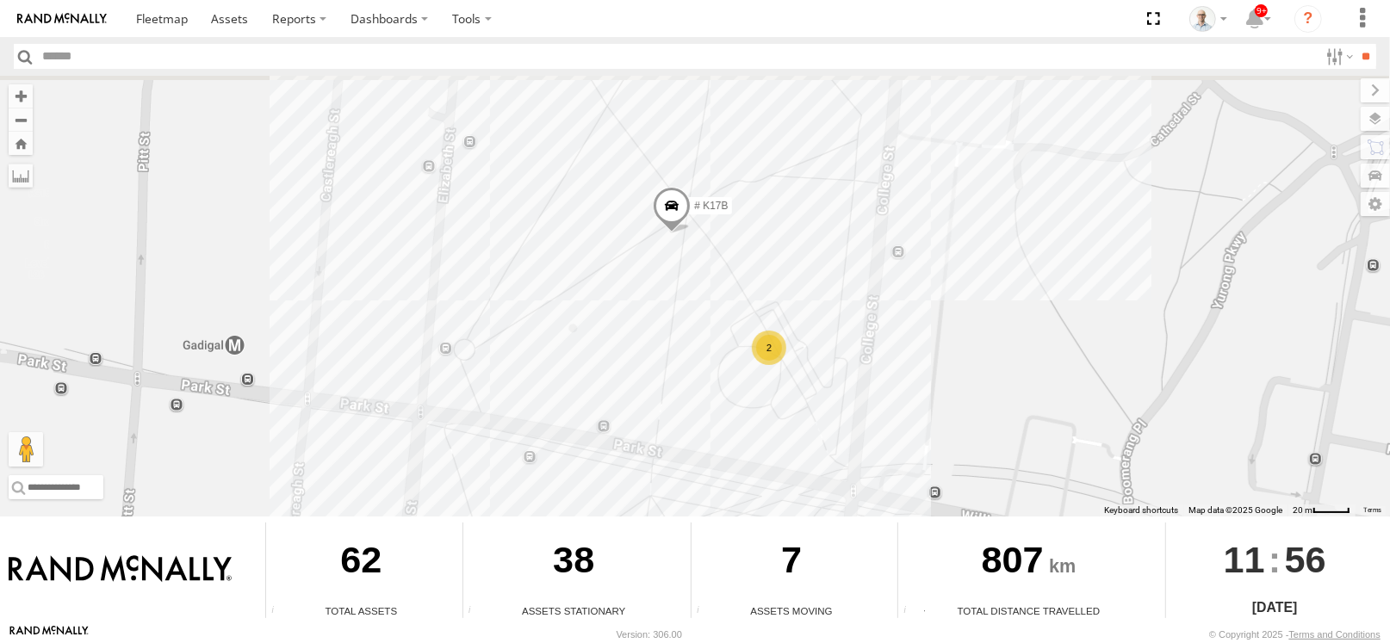
drag, startPoint x: 813, startPoint y: 199, endPoint x: 817, endPoint y: 303, distance: 104.3
click at [817, 303] on div "27QMC Beloka-EKV93V Beloka-CHV61N Z=18 QMC Written off 30 QMC David Carmona Ult…" at bounding box center [695, 296] width 1390 height 441
click at [767, 342] on div "2" at bounding box center [769, 349] width 34 height 34
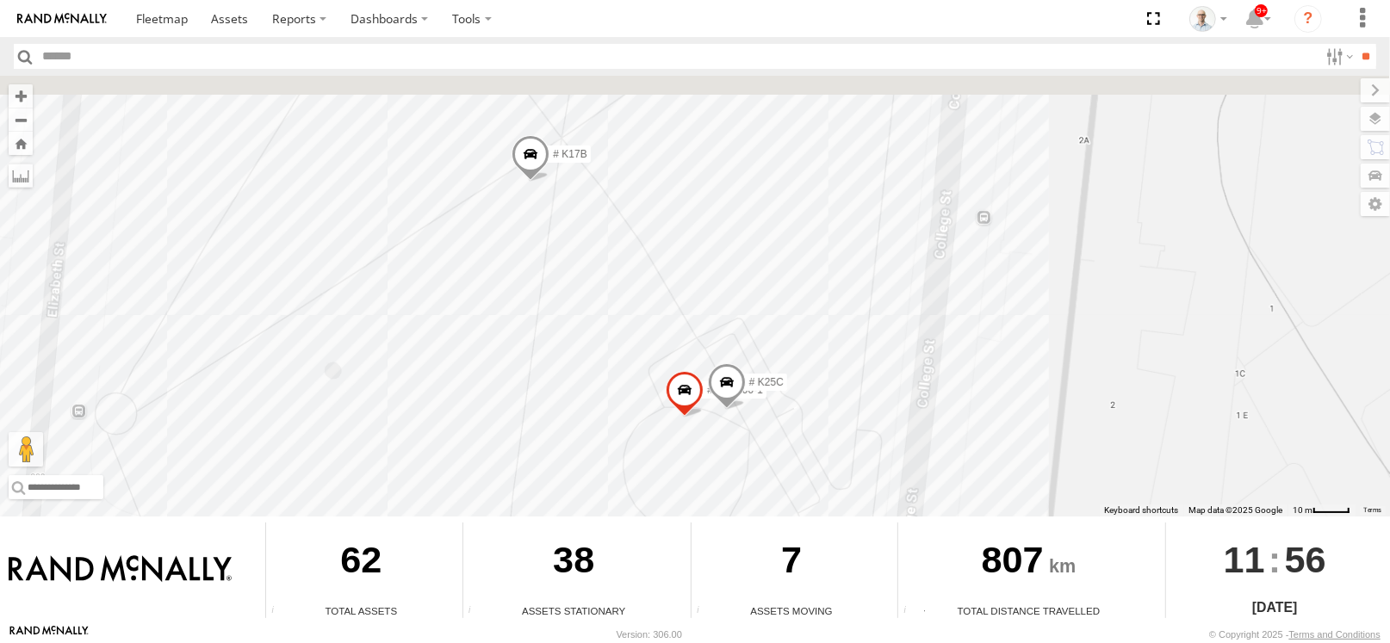
drag, startPoint x: 639, startPoint y: 150, endPoint x: 657, endPoint y: 342, distance: 192.9
click at [652, 375] on div "27QMC Beloka-EKV93V Beloka-CHV61N Z=18 QMC Written off 30 QMC David Carmona Ult…" at bounding box center [695, 296] width 1390 height 441
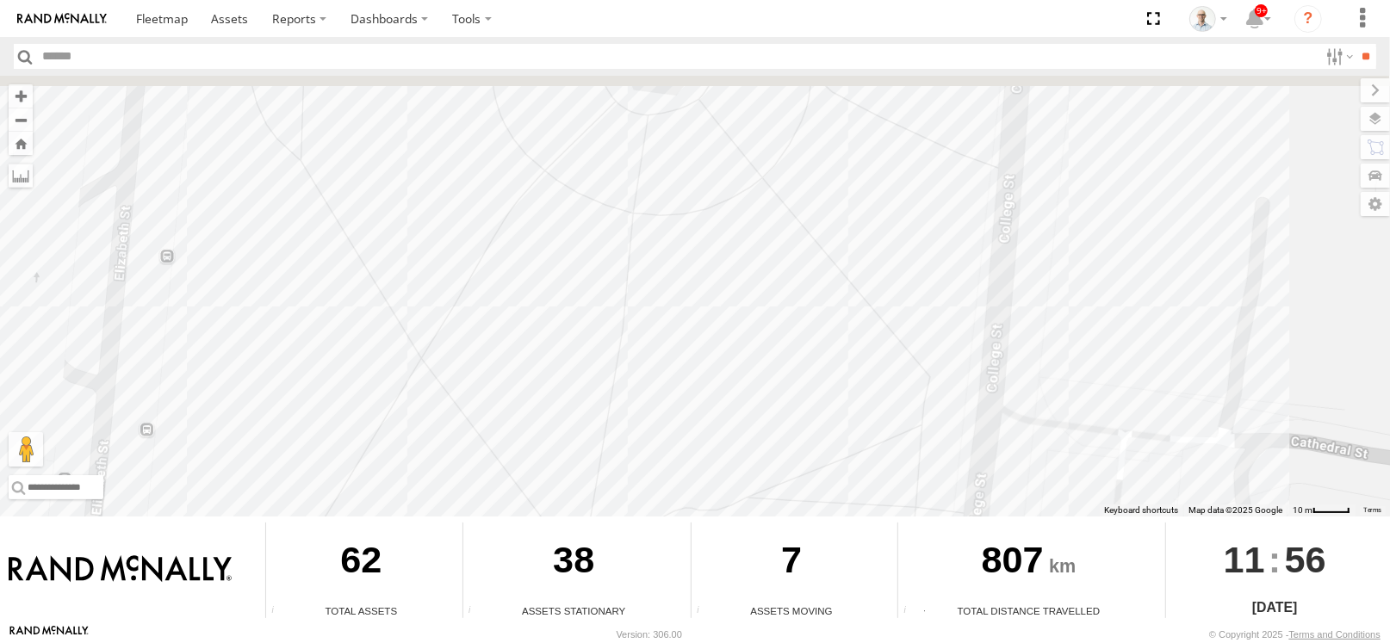
drag, startPoint x: 693, startPoint y: 218, endPoint x: 680, endPoint y: 457, distance: 239.8
click at [680, 457] on div "27QMC Beloka-EKV93V Beloka-CHV61N Z=18 QMC Written off 30 QMC David Carmona Ult…" at bounding box center [695, 296] width 1390 height 441
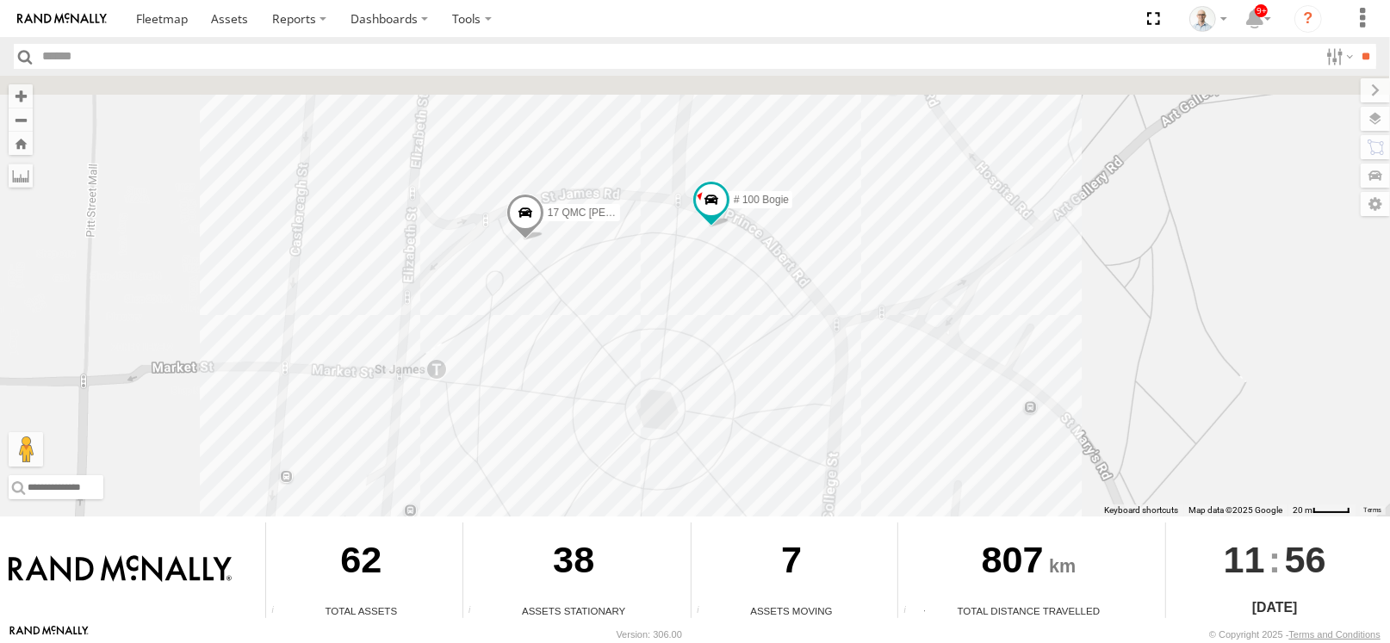
drag, startPoint x: 693, startPoint y: 212, endPoint x: 686, endPoint y: 372, distance: 160.3
click at [686, 372] on div "27QMC Beloka-EKV93V Beloka-CHV61N Z=18 QMC Written off 30 QMC David Carmona Ult…" at bounding box center [695, 296] width 1390 height 441
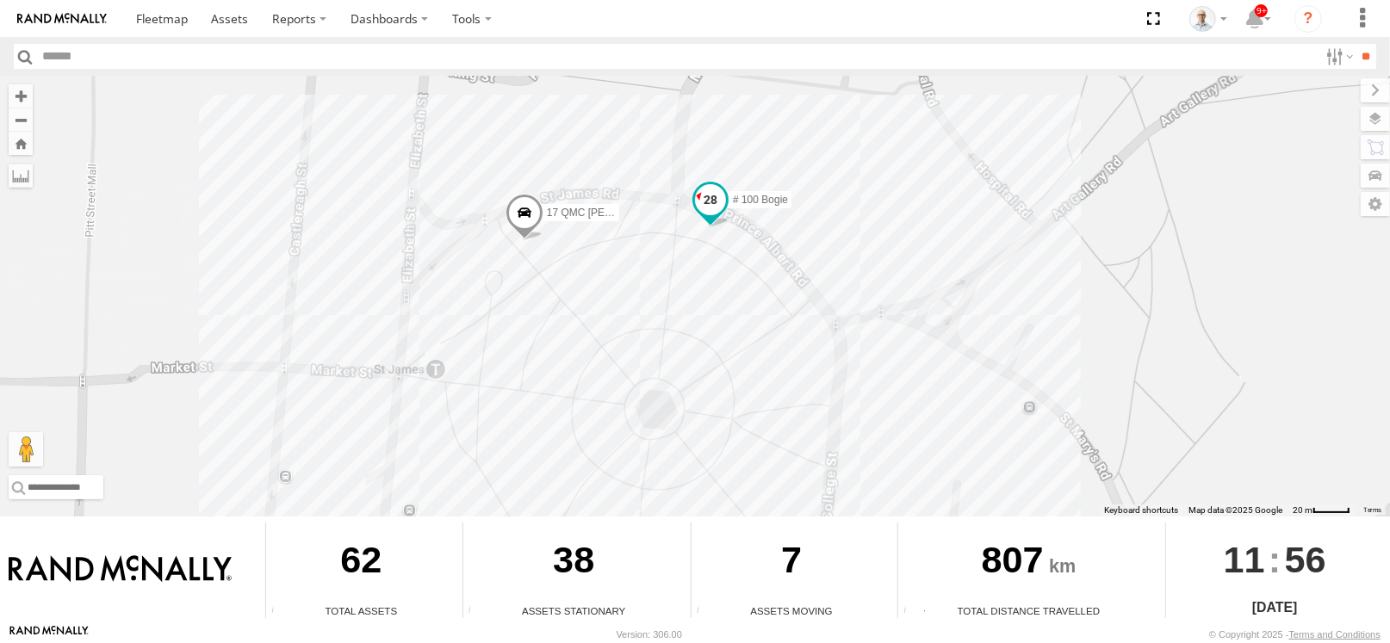
click at [711, 203] on span at bounding box center [710, 199] width 31 height 31
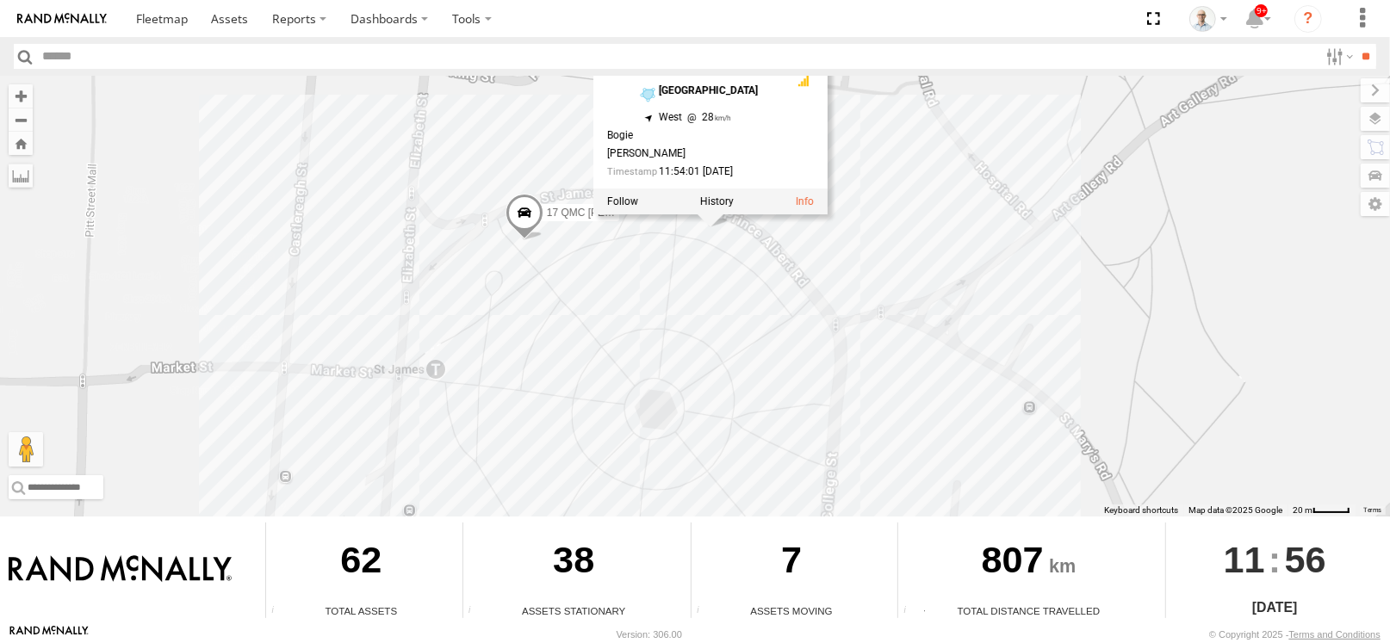
click at [978, 233] on div "27QMC Beloka-EKV93V Beloka-CHV61N Z=18 QMC Written off 30 QMC David Carmona Ult…" at bounding box center [695, 296] width 1390 height 441
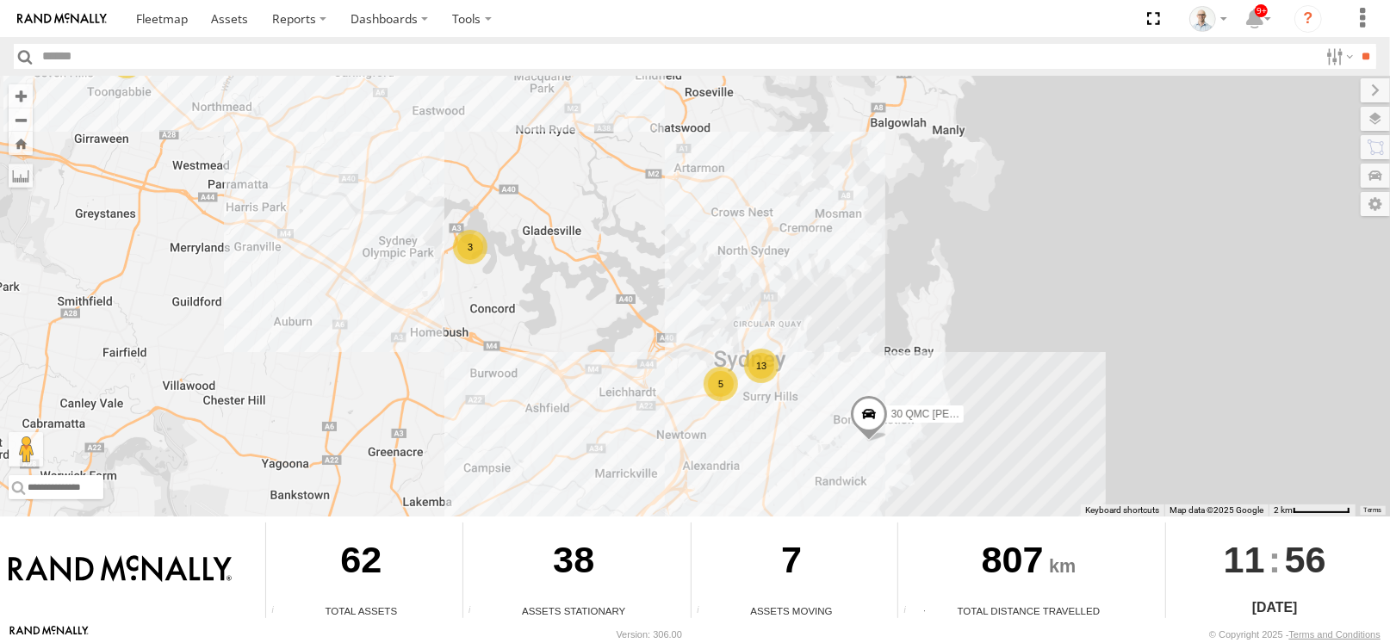
drag, startPoint x: 292, startPoint y: 200, endPoint x: 435, endPoint y: 320, distance: 186.5
click at [435, 320] on div "27QMC Beloka-EKV93V Beloka-CHV61N Z=18 QMC Written off 30 QMC David Carmona 13 …" at bounding box center [695, 296] width 1390 height 441
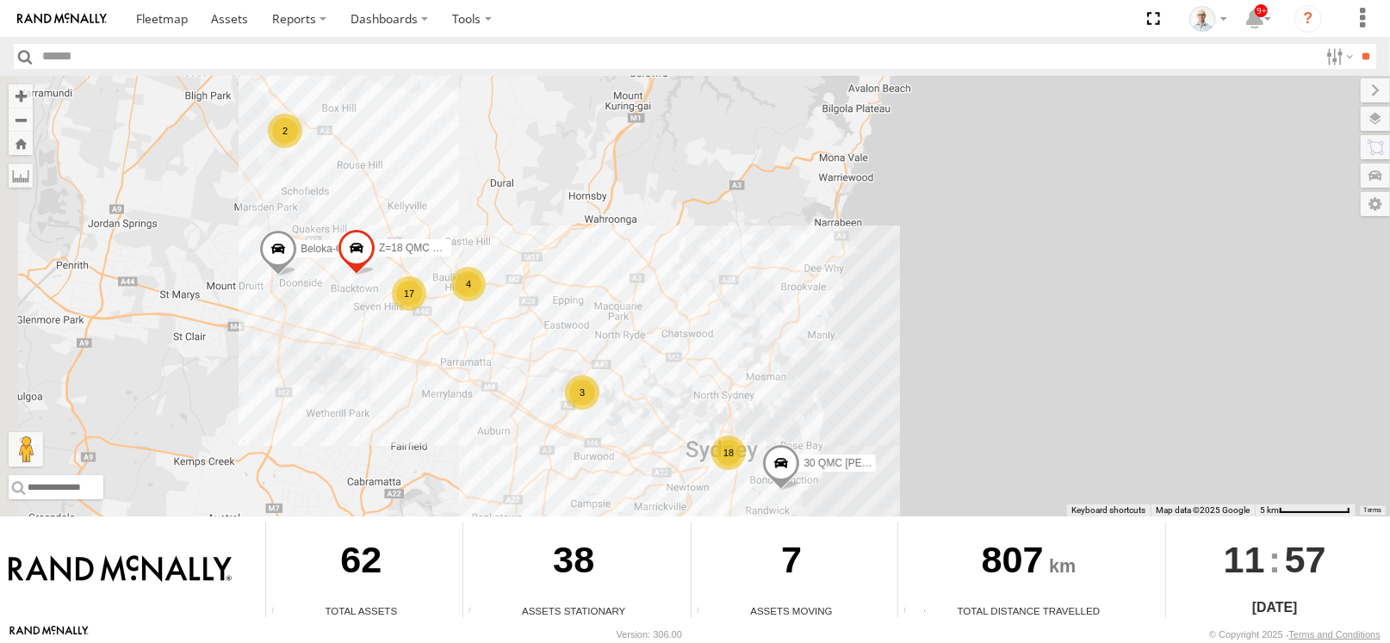
drag, startPoint x: 452, startPoint y: 211, endPoint x: 534, endPoint y: 313, distance: 130.5
click at [534, 313] on div "27QMC Beloka-EKV93V Beloka-CHV61N Z=18 QMC Written off 30 QMC David Carmona 18 …" at bounding box center [695, 296] width 1390 height 441
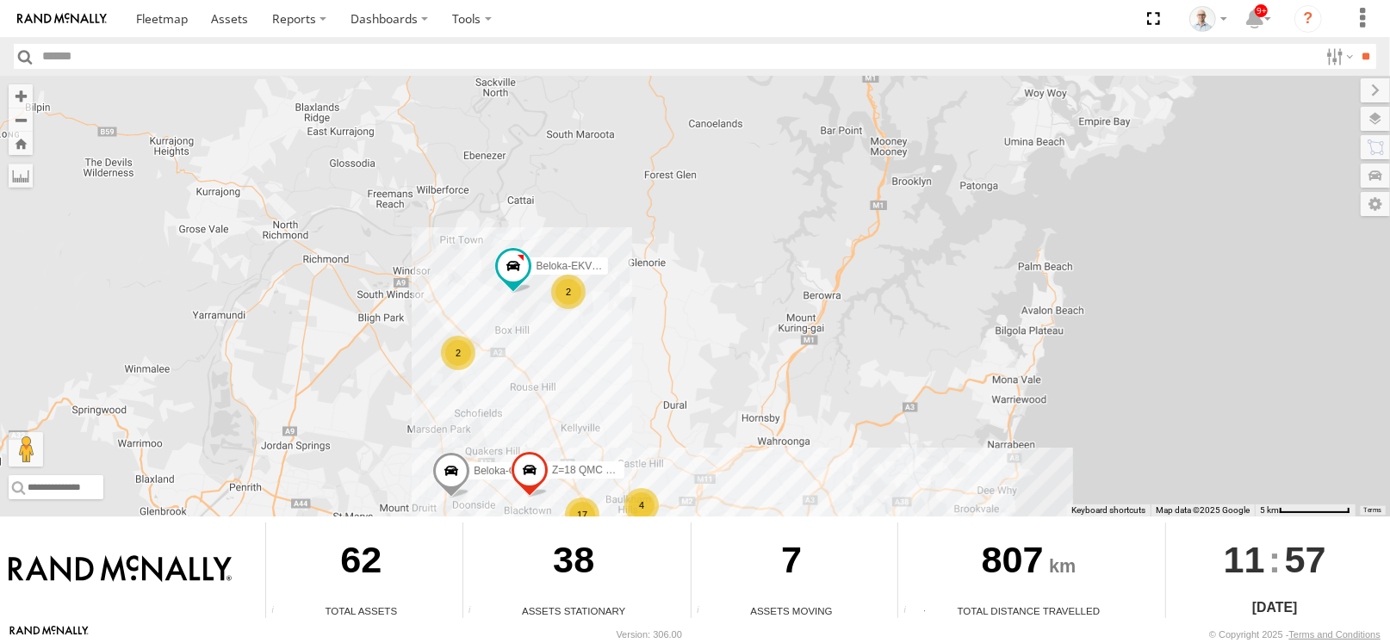
drag, startPoint x: 467, startPoint y: 217, endPoint x: 543, endPoint y: 311, distance: 120.7
click at [543, 311] on div "27QMC Beloka-EKV93V Beloka-CHV61N Z=18 QMC Written off 30 QMC David Carmona 18 …" at bounding box center [695, 296] width 1390 height 441
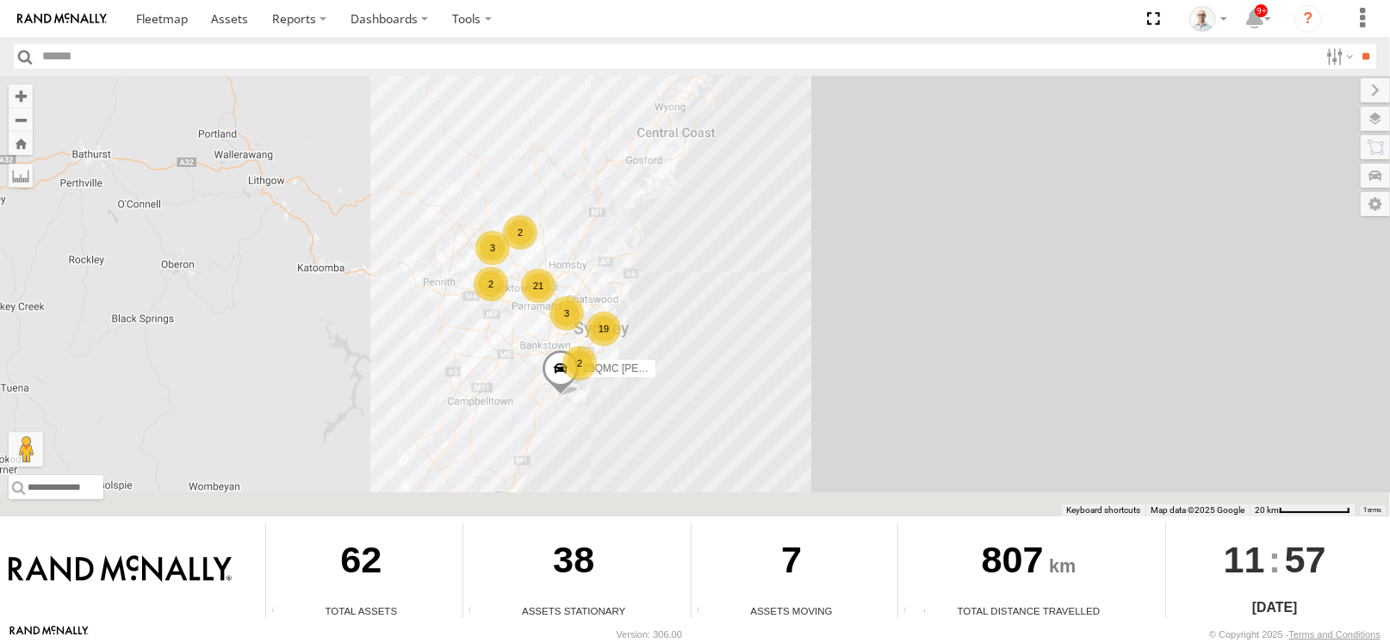
drag, startPoint x: 525, startPoint y: 317, endPoint x: 530, endPoint y: 306, distance: 12.0
click at [530, 306] on div "27QMC 19 2 21 3 2 3 2 23QMC Paul" at bounding box center [695, 296] width 1390 height 441
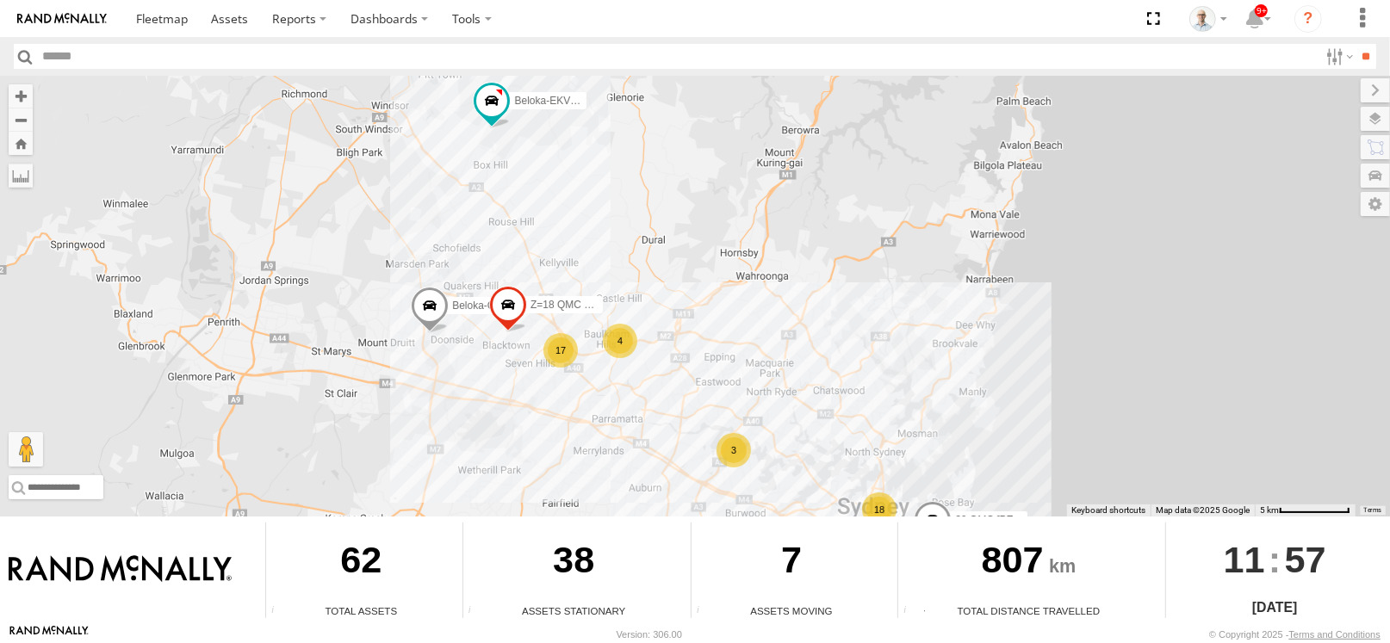
drag, startPoint x: 530, startPoint y: 367, endPoint x: 528, endPoint y: 382, distance: 15.6
click at [528, 382] on div "27QMC 23QMC Paul 08QMC Mostafa Beloka-EKV93V 04QMC Francesco Beloka-CHV61N Z=18…" at bounding box center [695, 296] width 1390 height 441
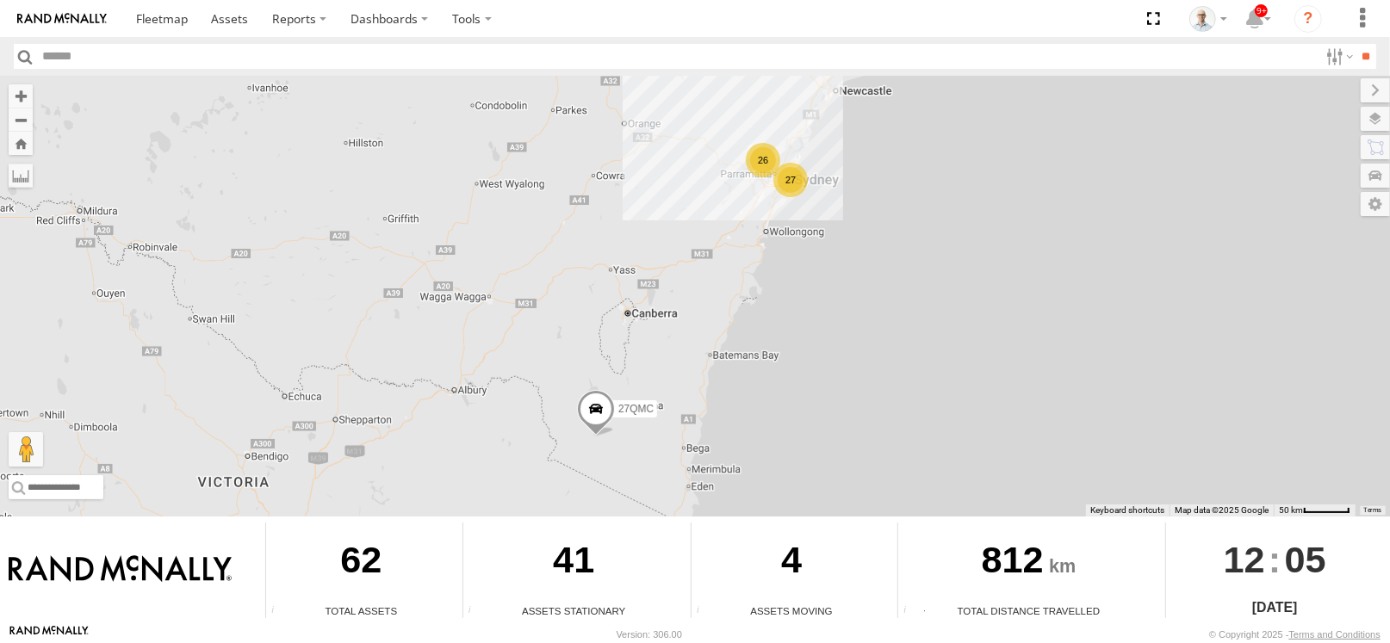
click at [798, 178] on div "27" at bounding box center [790, 180] width 34 height 34
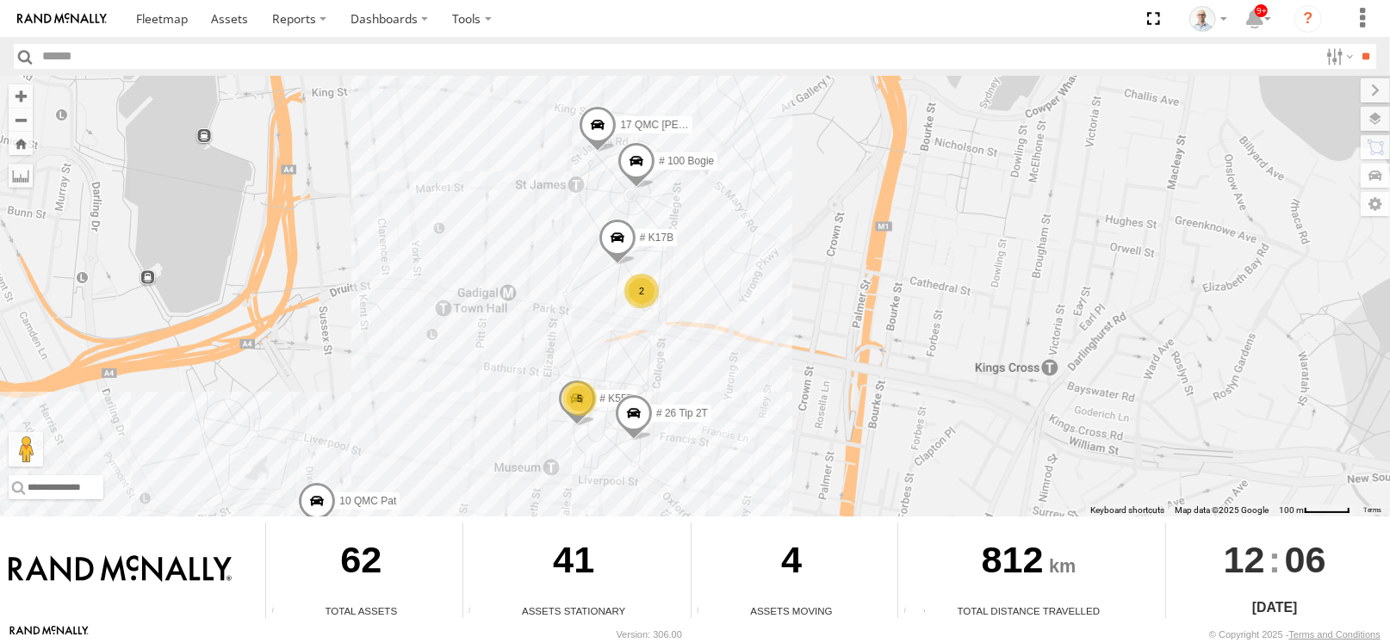
click at [625, 169] on span at bounding box center [637, 166] width 38 height 47
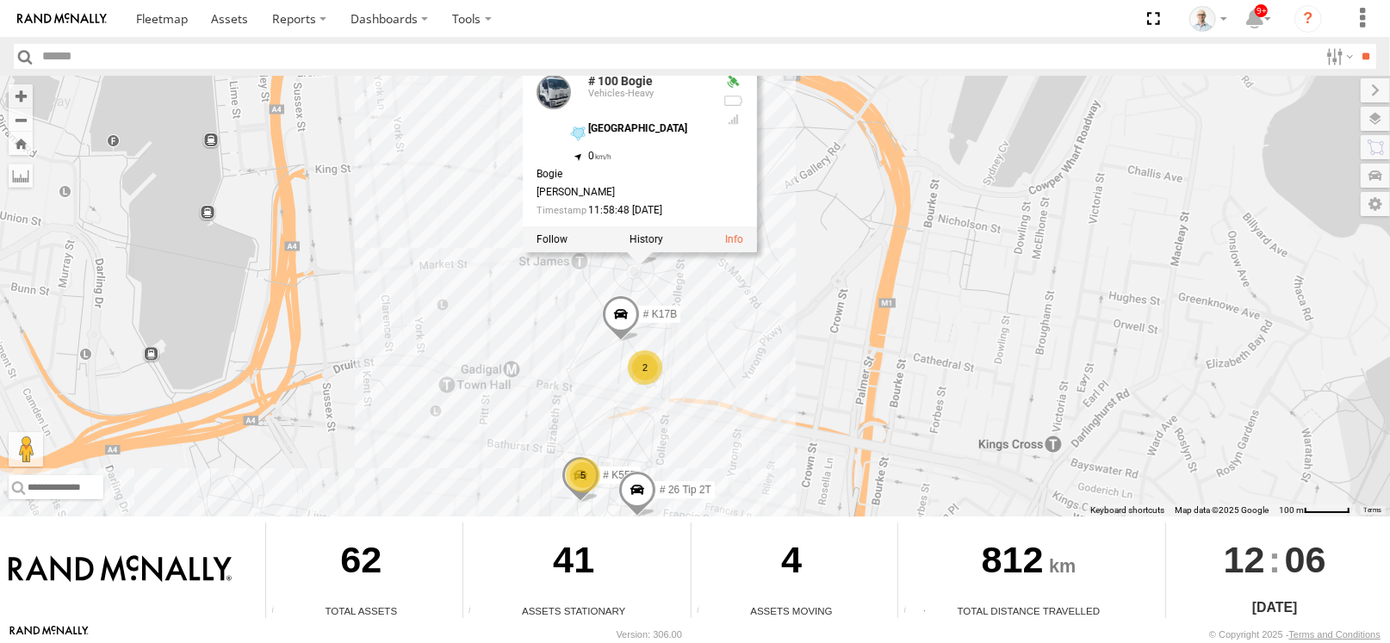
drag, startPoint x: 811, startPoint y: 228, endPoint x: 811, endPoint y: 334, distance: 105.9
click at [811, 338] on div "27QMC 08QMC Mostafa 04QMC Francesco Beloka-CHV61N Z=18 QMC Written off 30 QMC D…" at bounding box center [695, 296] width 1390 height 441
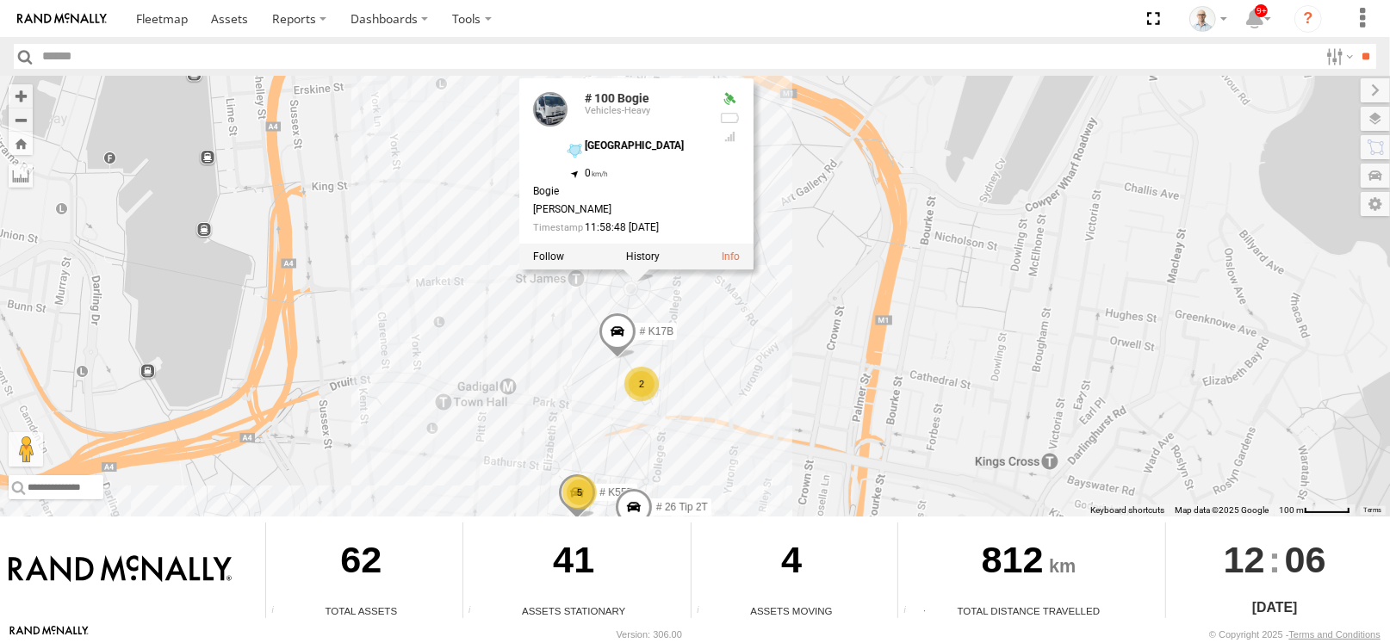
click at [821, 283] on div "27QMC 08QMC Mostafa 04QMC Francesco Beloka-CHV61N Z=18 QMC Written off 30 QMC D…" at bounding box center [695, 296] width 1390 height 441
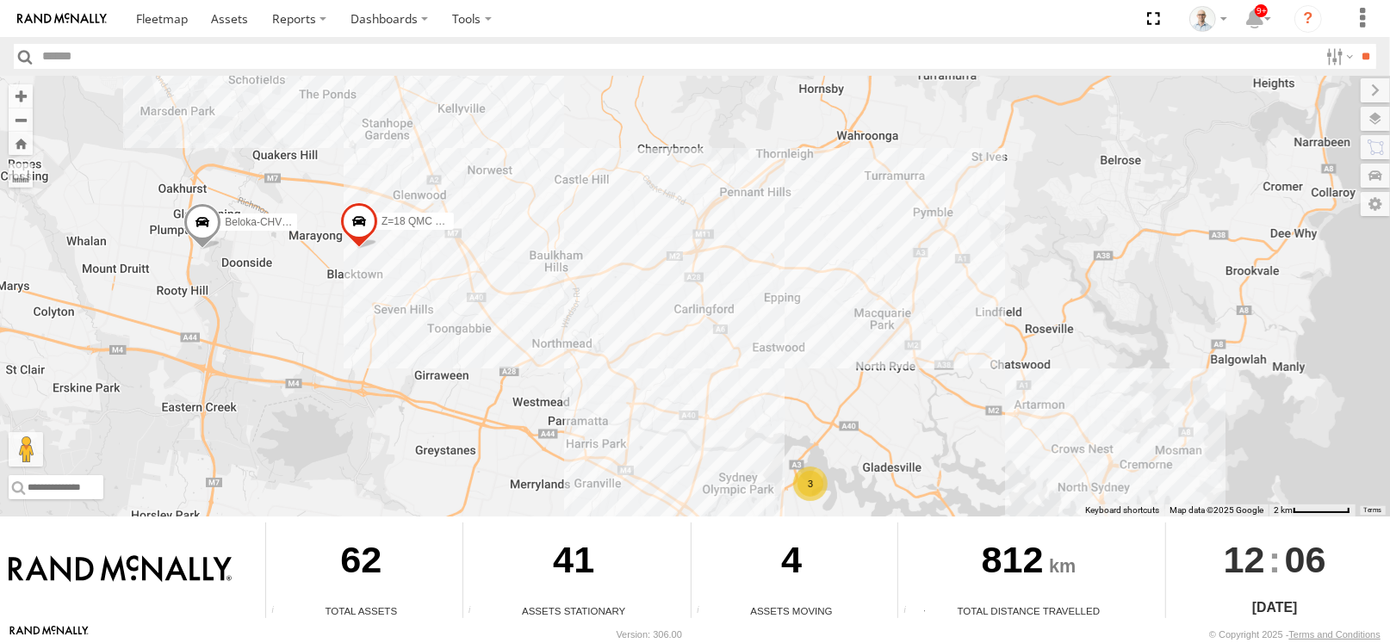
drag, startPoint x: 606, startPoint y: 496, endPoint x: 613, endPoint y: 488, distance: 10.4
click at [614, 503] on div "27QMC 08QMC Mostafa 04QMC Francesco Beloka-CHV61N Z=18 QMC Written off 30 QMC D…" at bounding box center [695, 296] width 1390 height 441
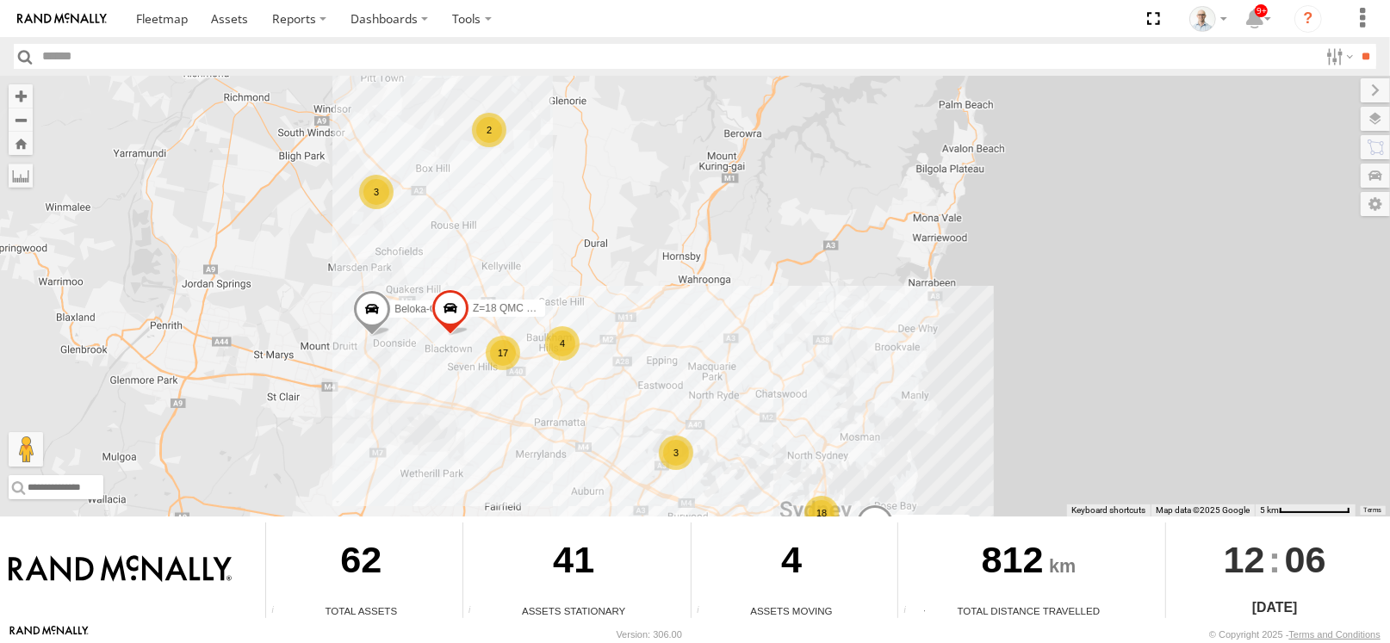
click at [376, 196] on div "3" at bounding box center [376, 192] width 34 height 34
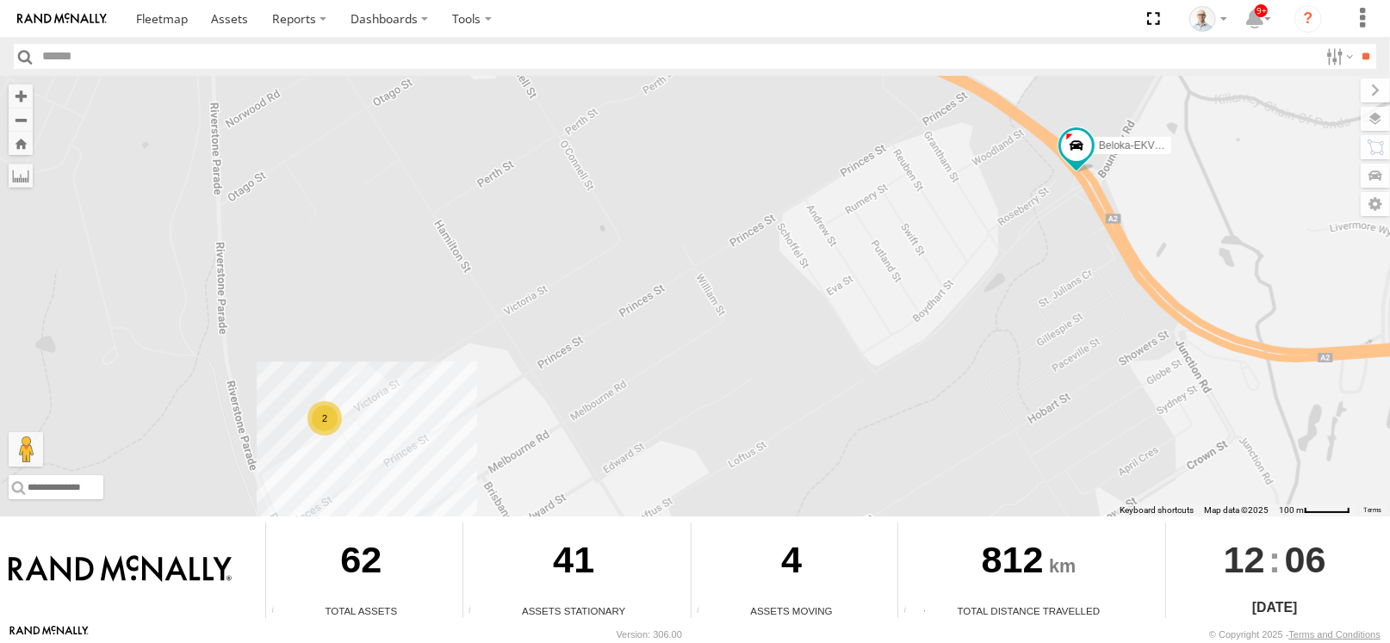
click at [339, 421] on div "2" at bounding box center [324, 418] width 34 height 34
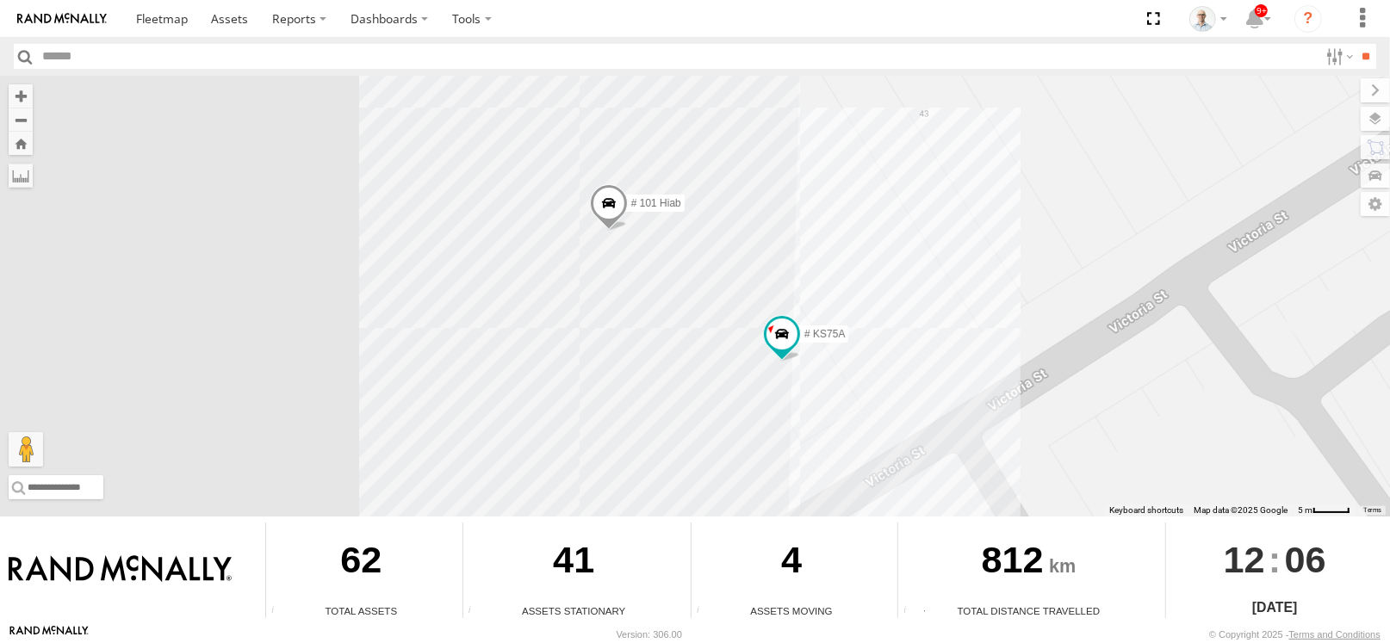
click at [597, 203] on span at bounding box center [609, 207] width 38 height 47
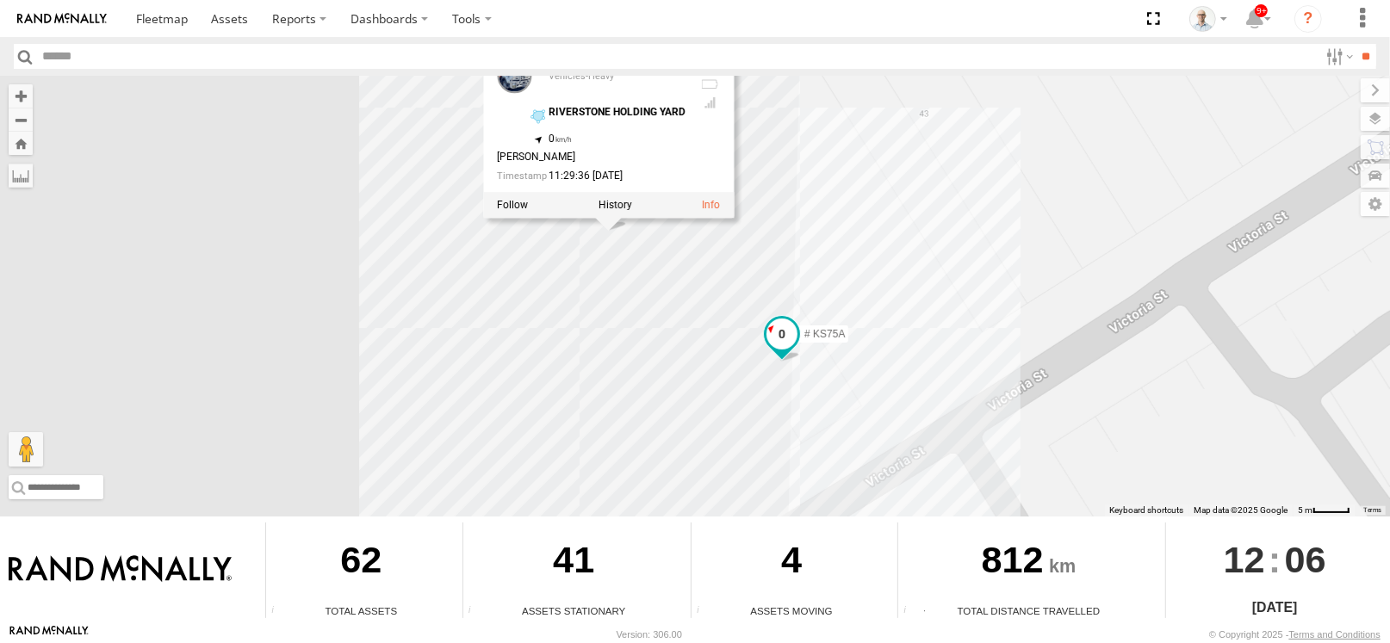
click at [768, 326] on span at bounding box center [782, 334] width 31 height 31
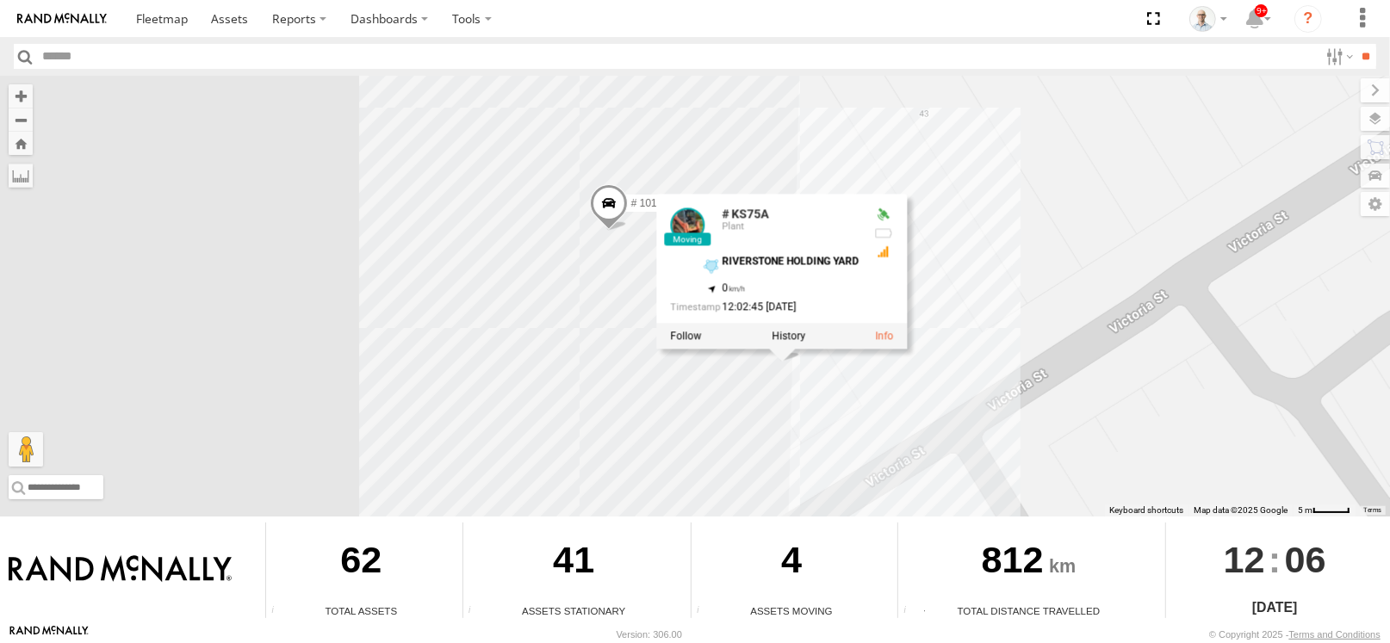
click at [788, 177] on div "27QMC 08QMC Mostafa 04QMC Francesco Beloka-CHV61N Z=18 QMC Written off 30 QMC D…" at bounding box center [695, 296] width 1390 height 441
